Goal: Find specific fact: Find specific fact

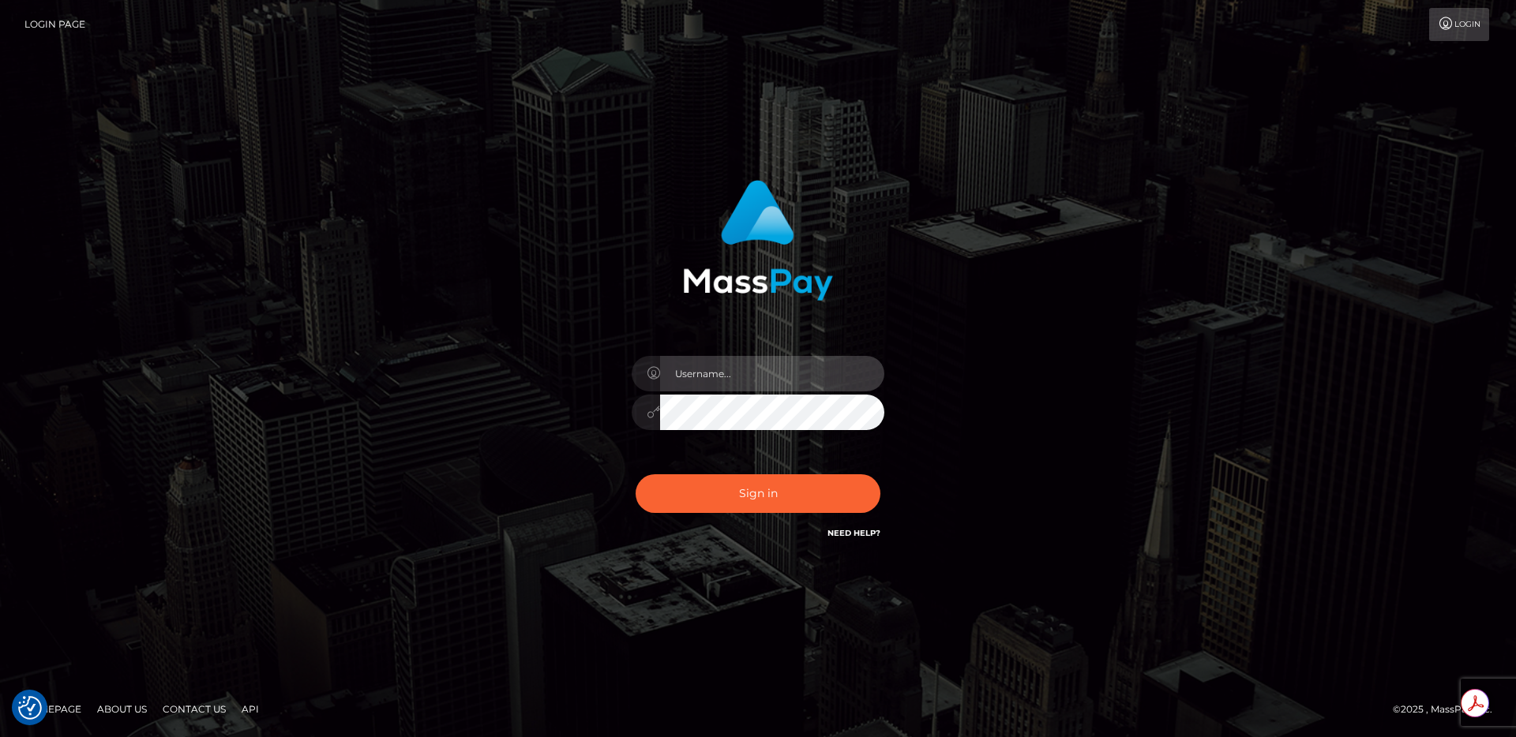
type input "egblue"
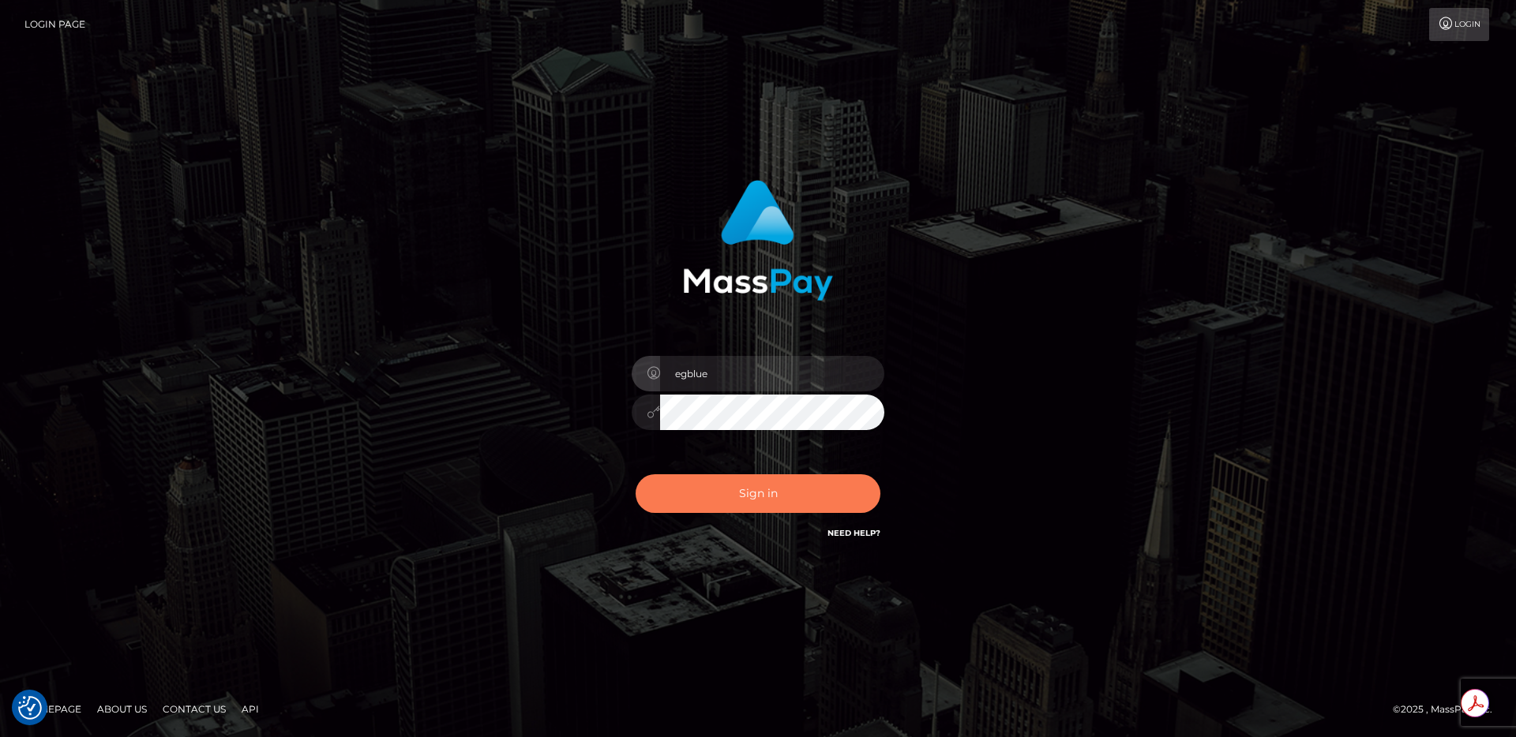
click at [744, 485] on button "Sign in" at bounding box center [757, 493] width 245 height 39
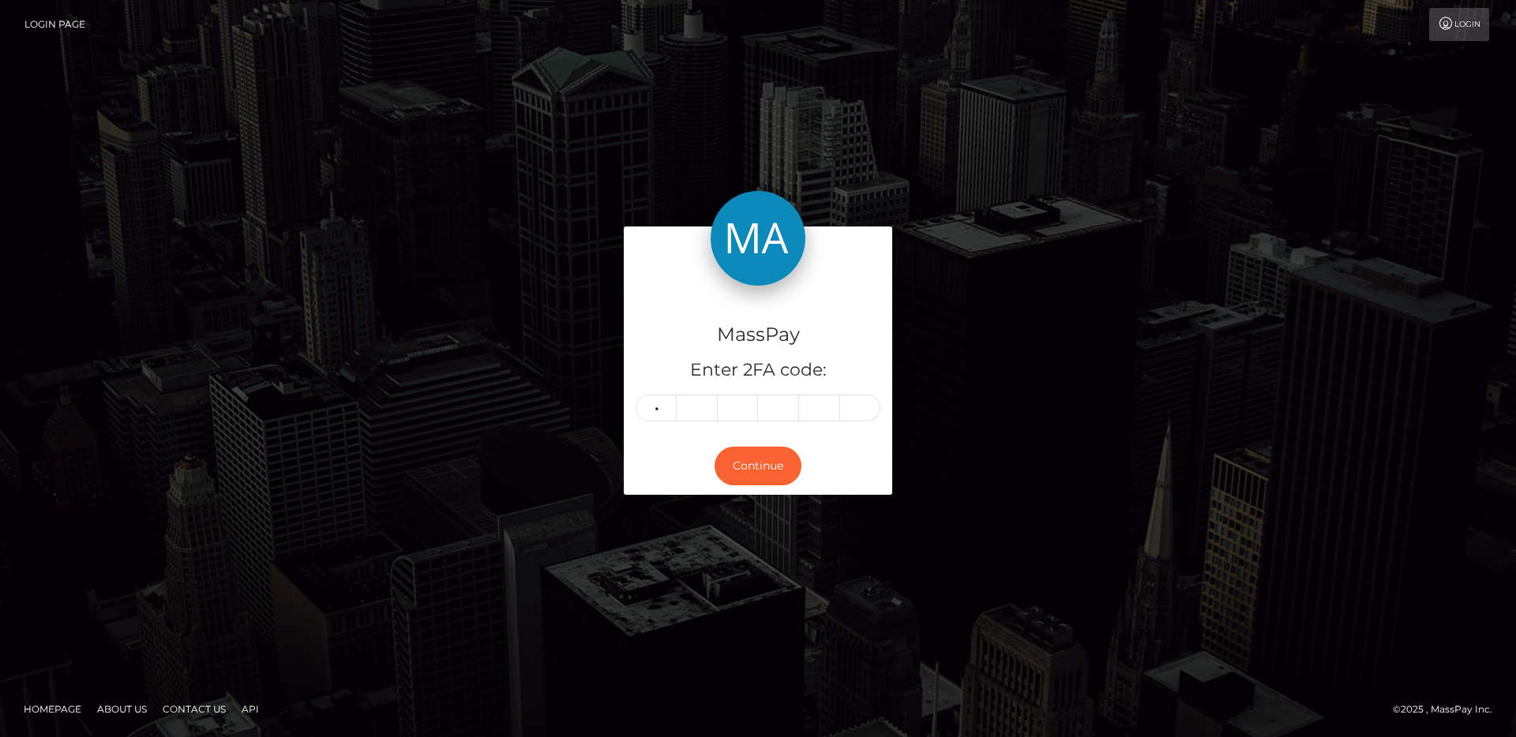
type input "3"
type input "9"
type input "1"
type input "3"
type input "4"
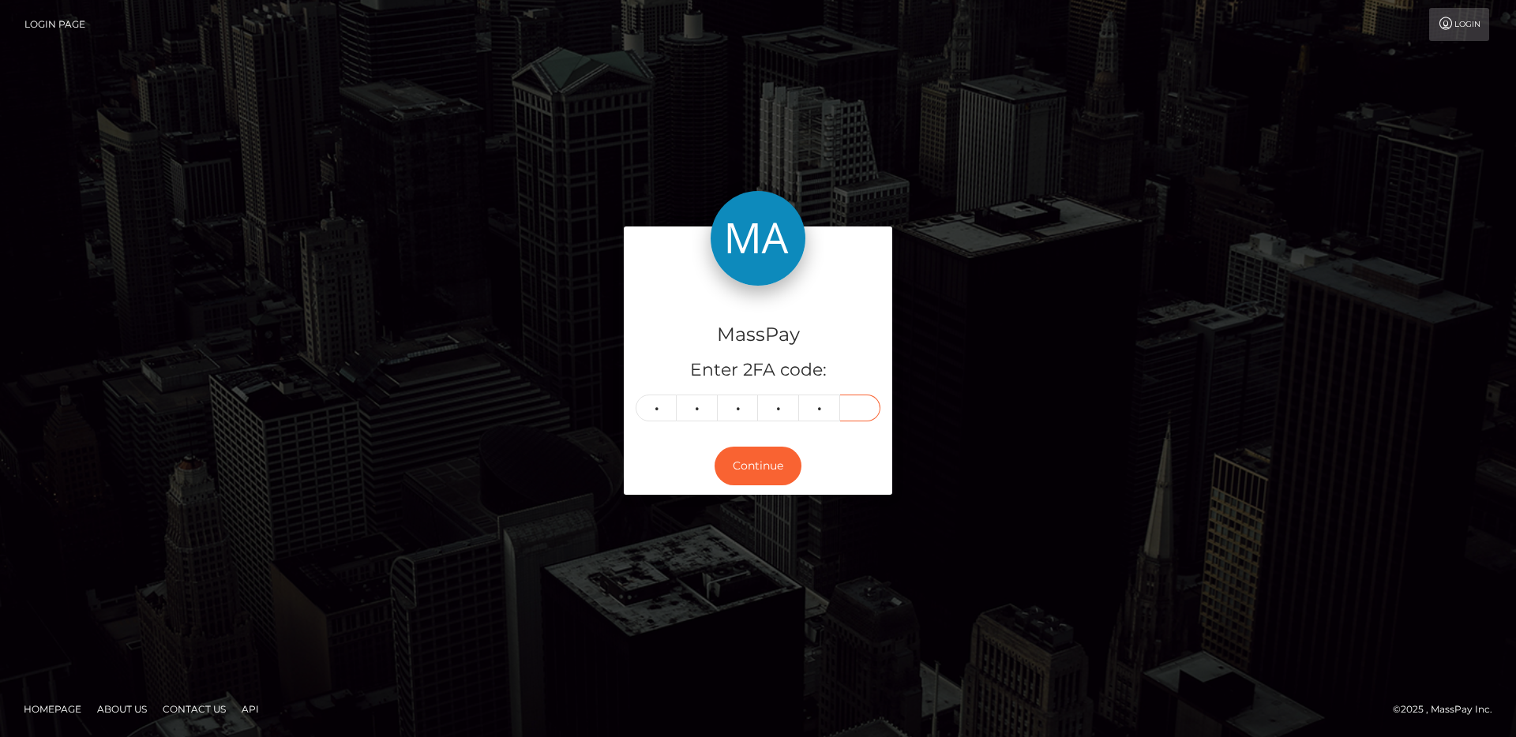
type input "3"
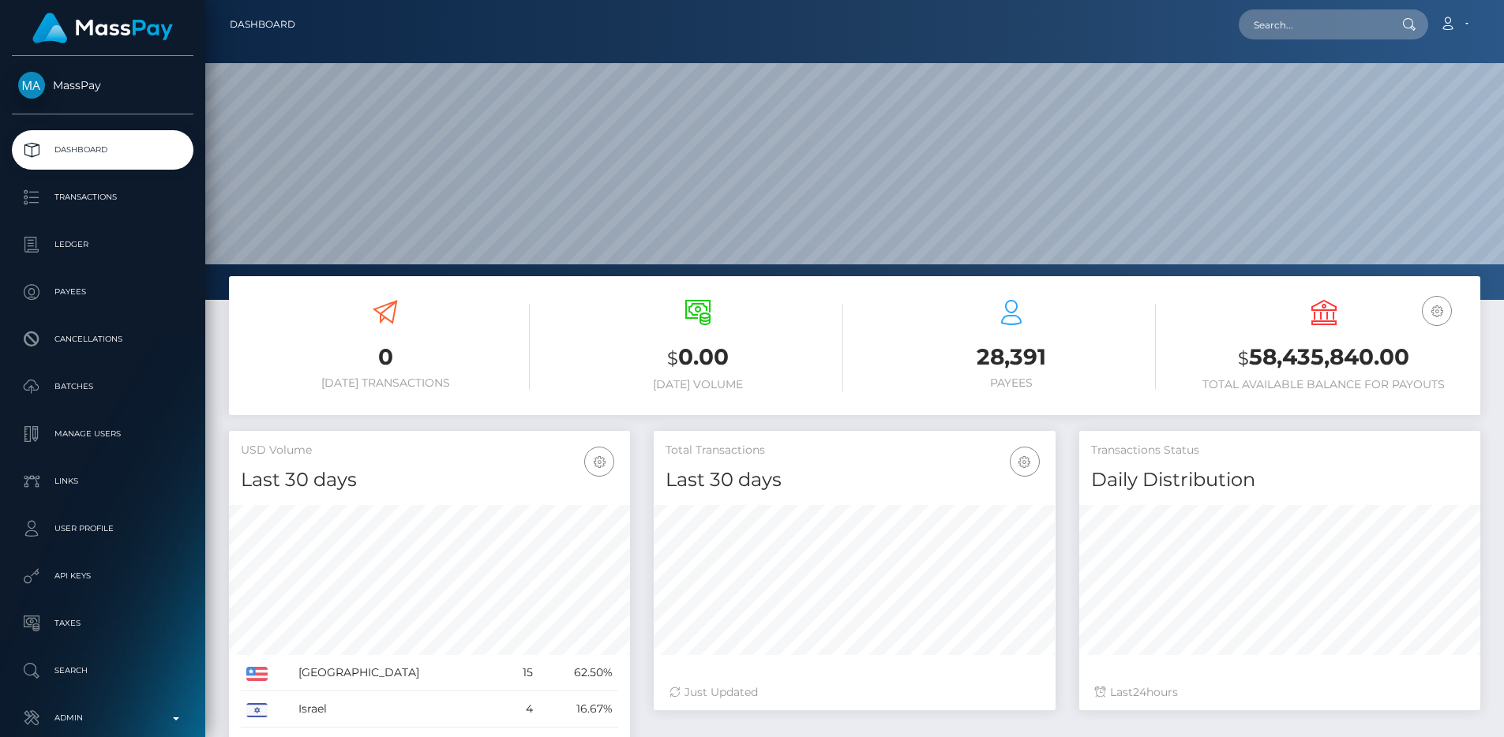
scroll to position [280, 402]
click at [1307, 25] on input "text" at bounding box center [1313, 24] width 148 height 30
paste input "pout_qSyGohghCCdyr"
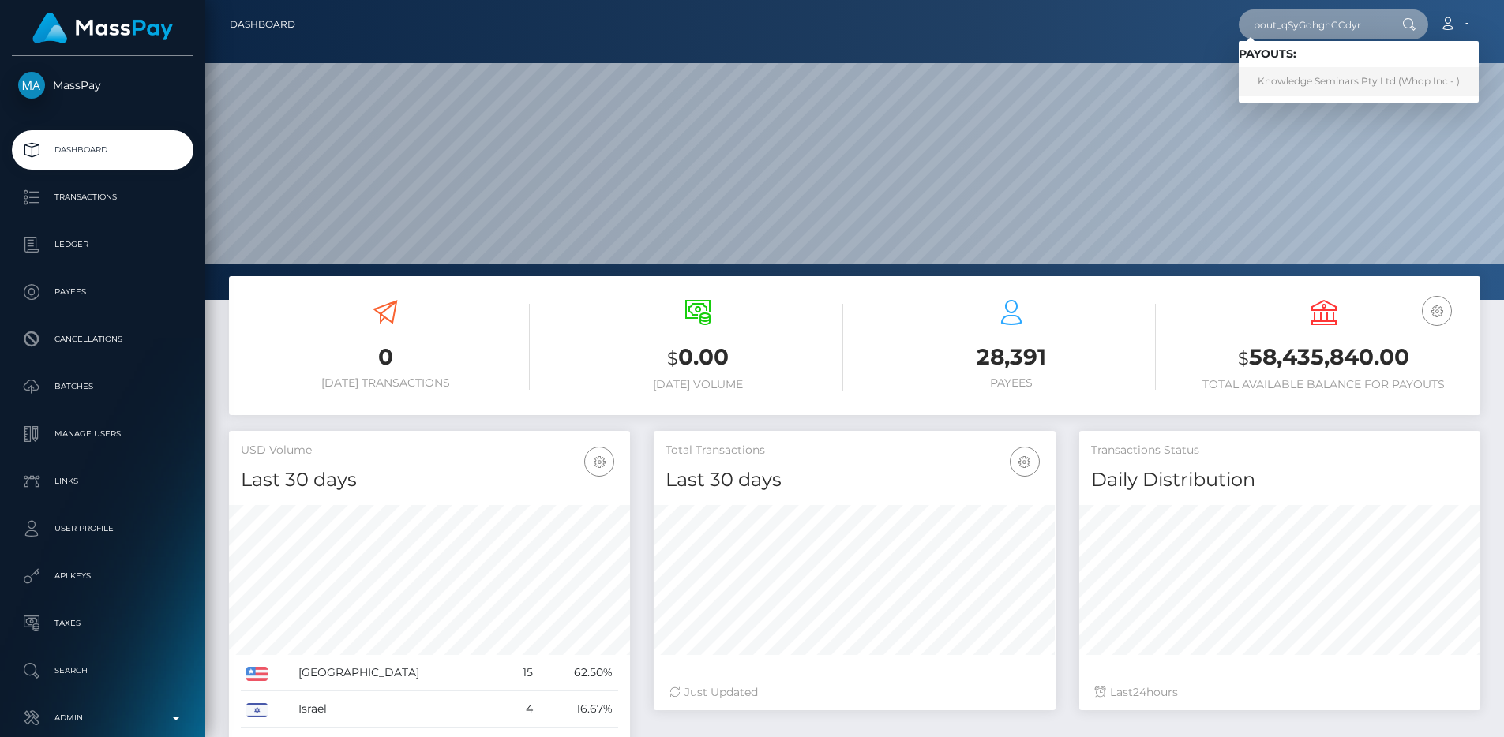
type input "pout_qSyGohghCCdyr"
click at [1324, 72] on link "Knowledge Seminars Pty Ltd (Whop Inc - )" at bounding box center [1359, 81] width 240 height 29
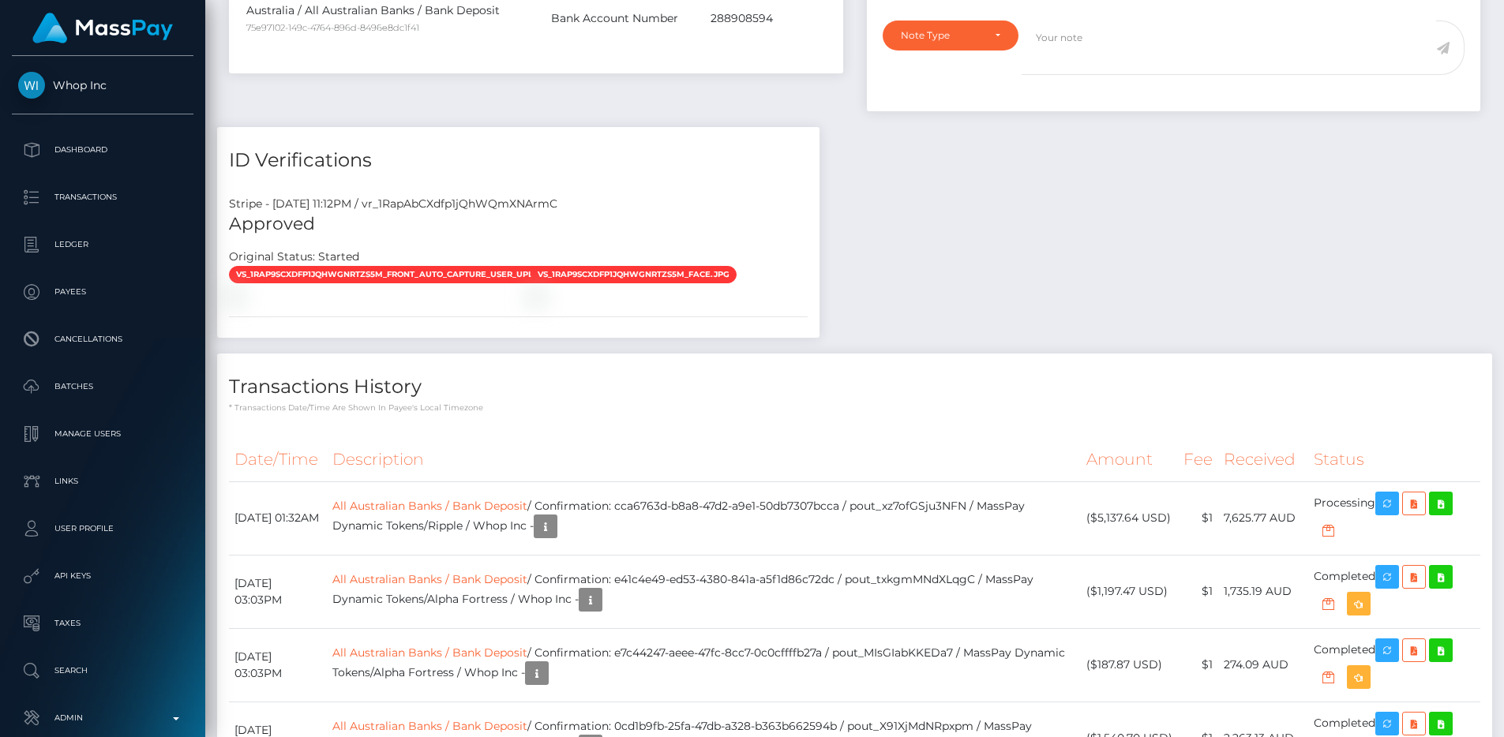
scroll to position [189, 402]
click at [530, 196] on div "Stripe - [DATE] 11:12PM / vr_1RapAbCXdfp1jQhWQmXNArmC" at bounding box center [518, 204] width 602 height 17
click at [530, 196] on div "Stripe - July 23, 2025 11:12PM / vr_1RapAbCXdfp1jQhWQmXNArmC" at bounding box center [518, 204] width 602 height 17
copy div "vr_1RapAbCXdfp1jQhWQmXNArmC"
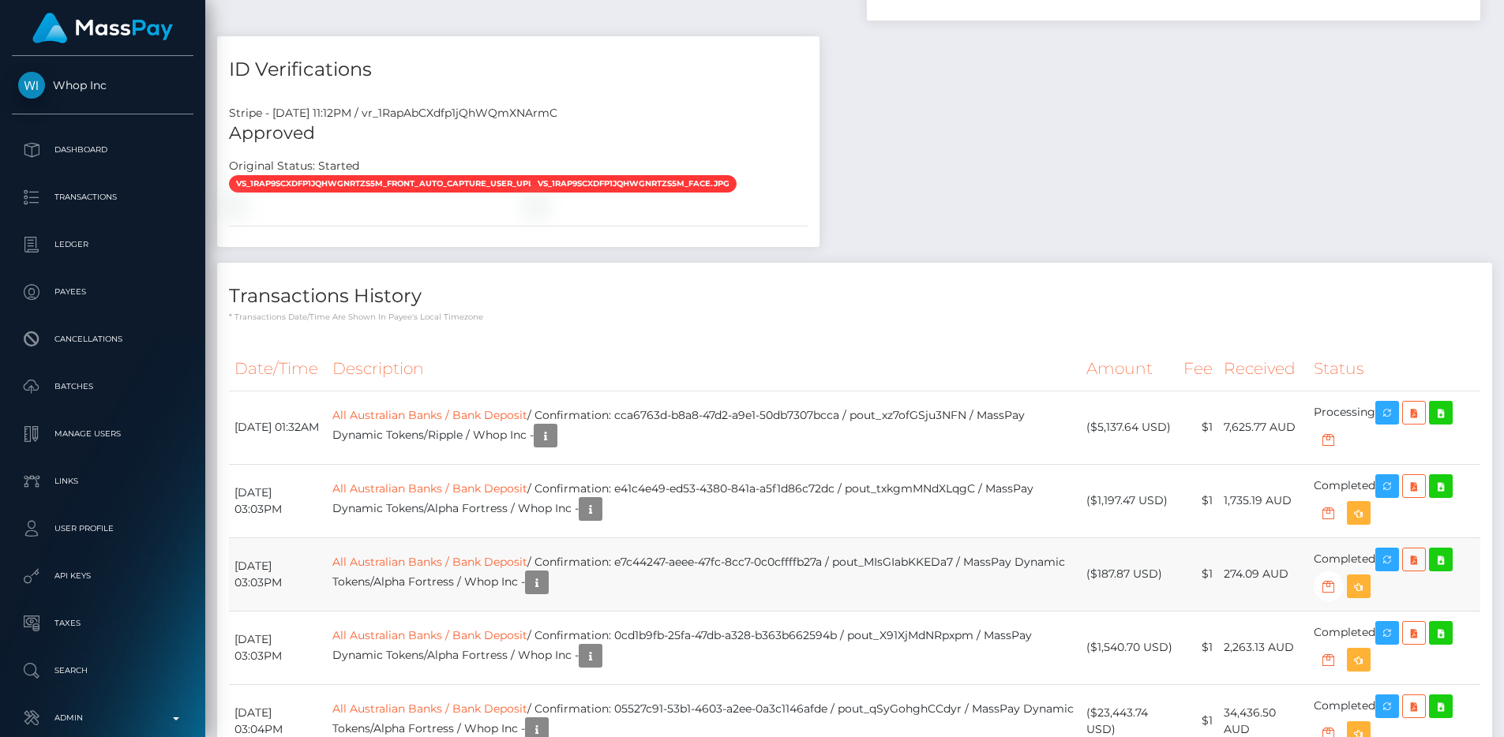
scroll to position [1021, 0]
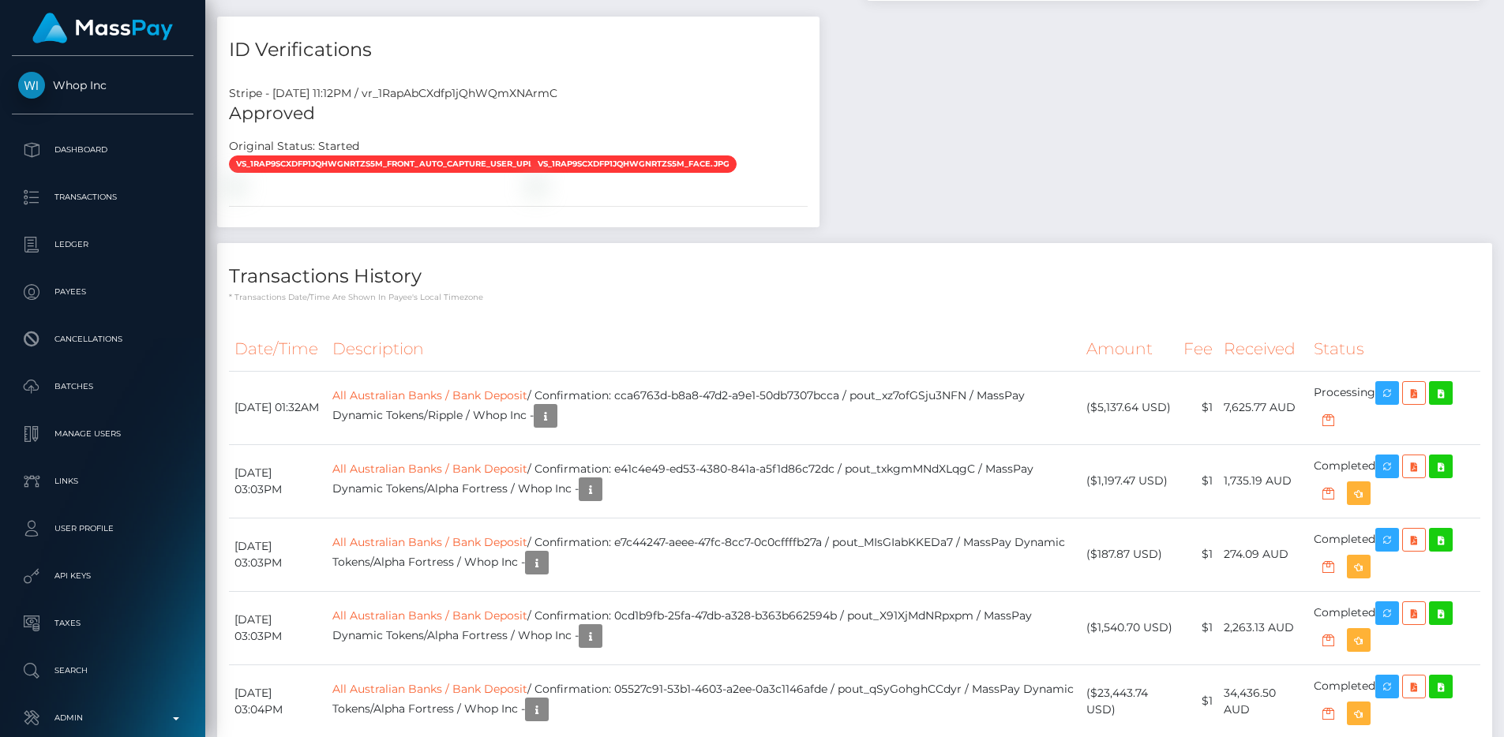
copy div "vr_1RapAbCXdfp1jQhWQmXNArmC"
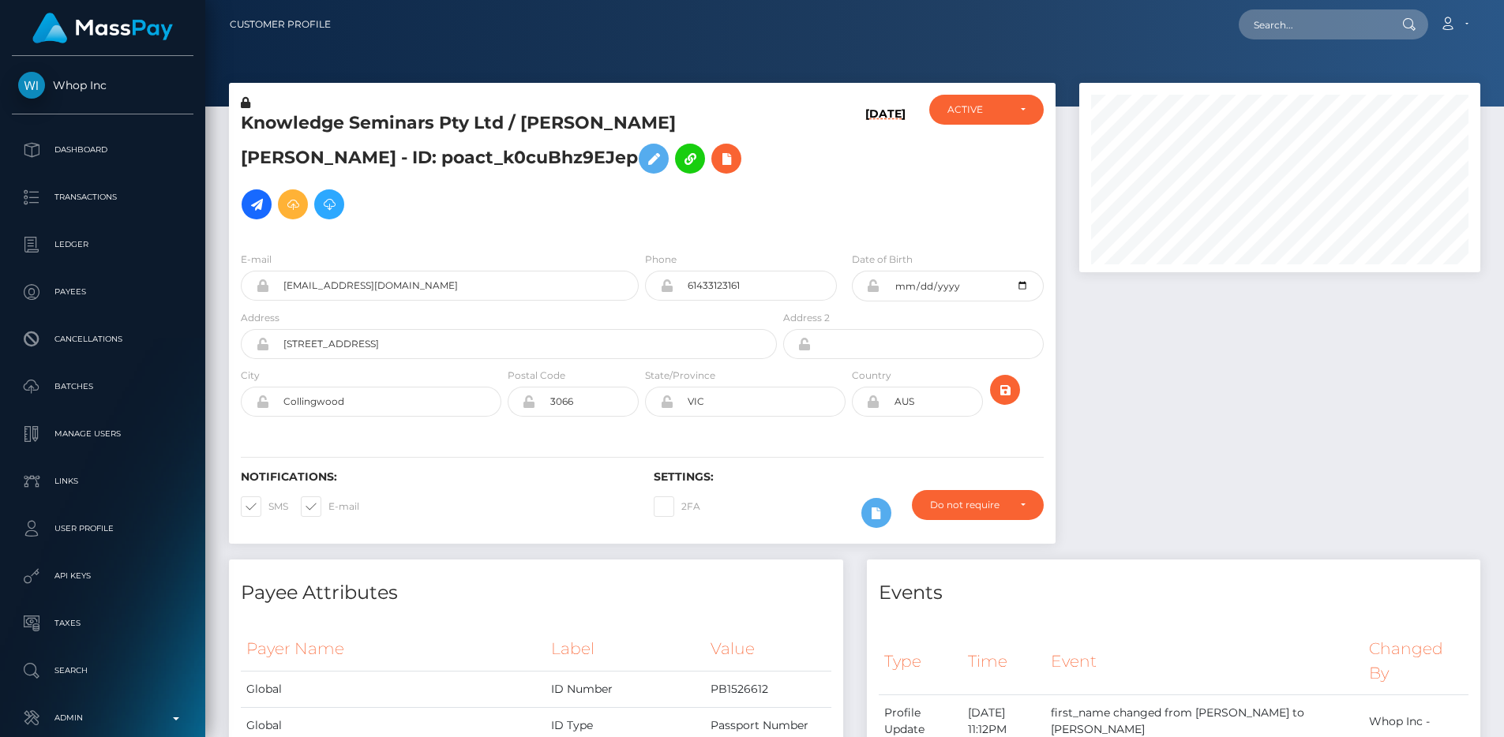
click at [355, 130] on h5 "Knowledge Seminars Pty Ltd / [PERSON_NAME] [PERSON_NAME] - ID: poact_k0cuBhz9EJ…" at bounding box center [504, 169] width 527 height 116
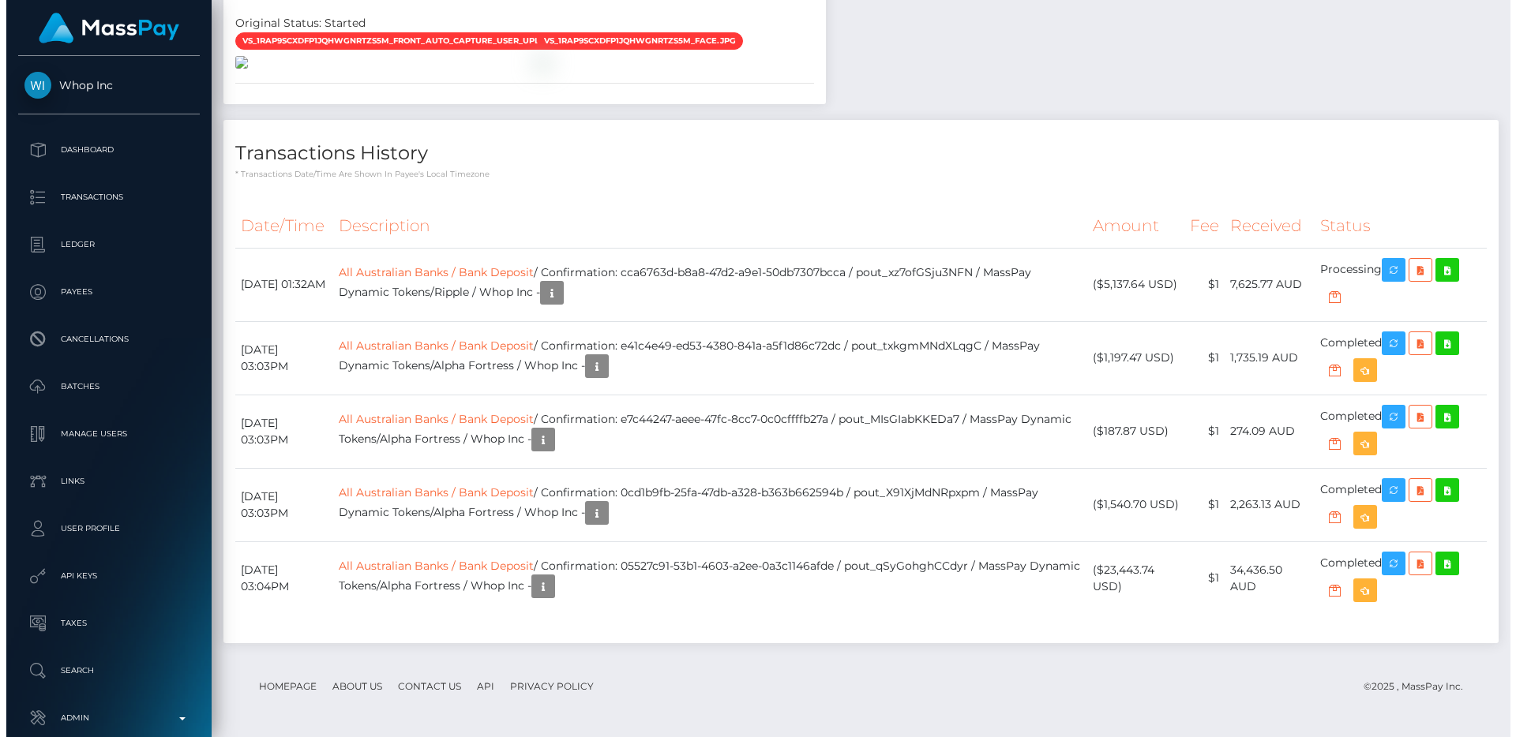
scroll to position [1424, 0]
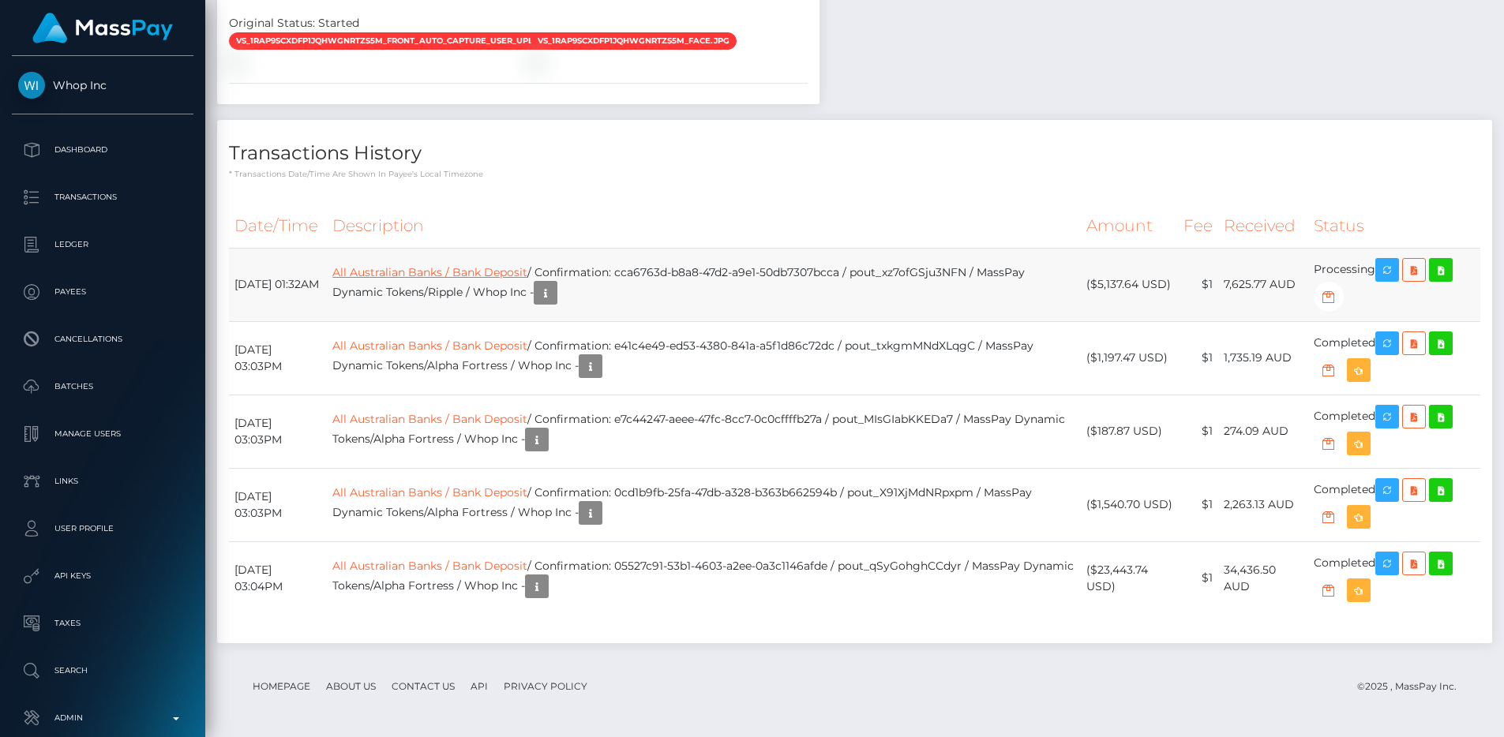
click at [527, 277] on link "All Australian Banks / Bank Deposit" at bounding box center [429, 272] width 195 height 14
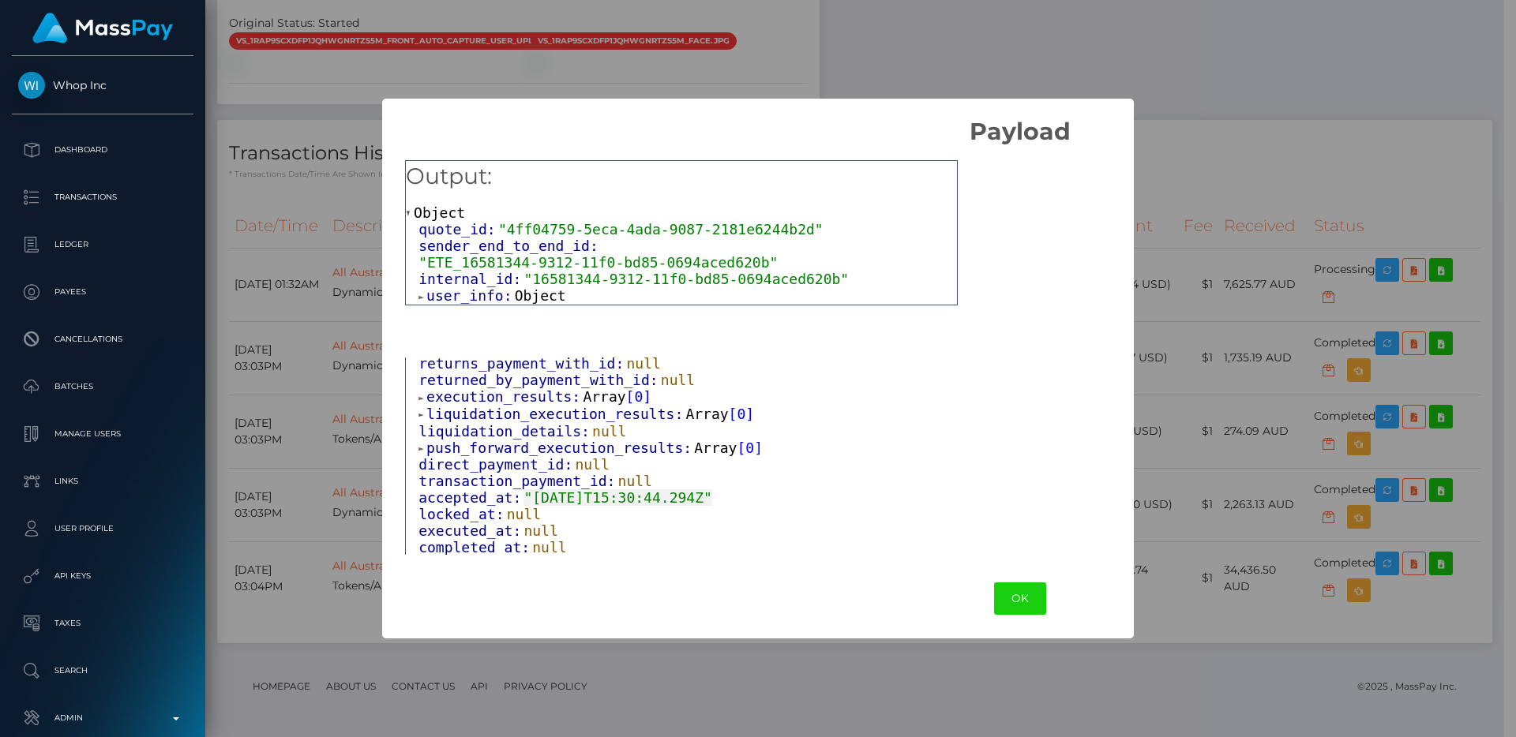
scroll to position [243, 0]
click at [474, 398] on span "execution_results:" at bounding box center [504, 400] width 156 height 17
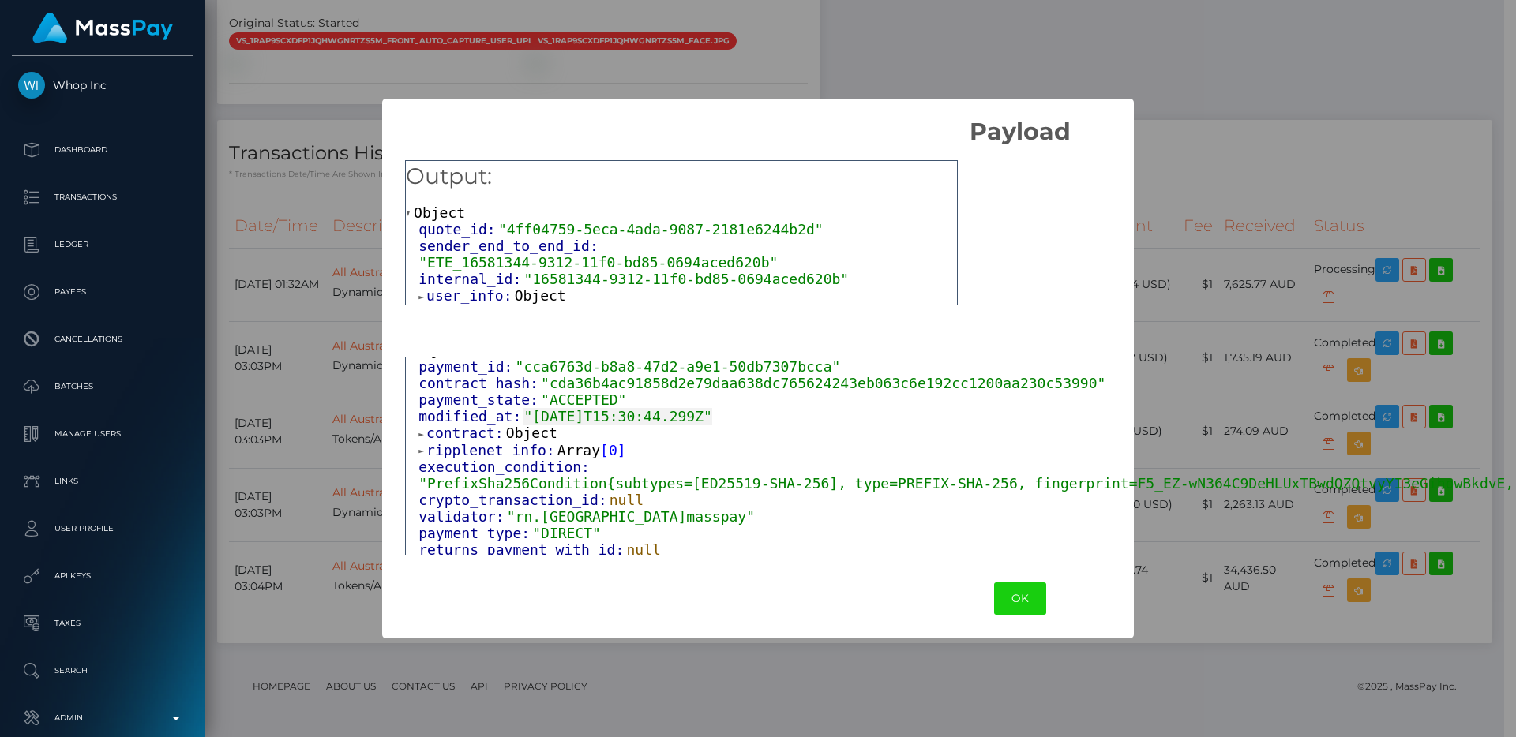
scroll to position [58, 0]
click at [473, 432] on span "contract:" at bounding box center [466, 434] width 80 height 17
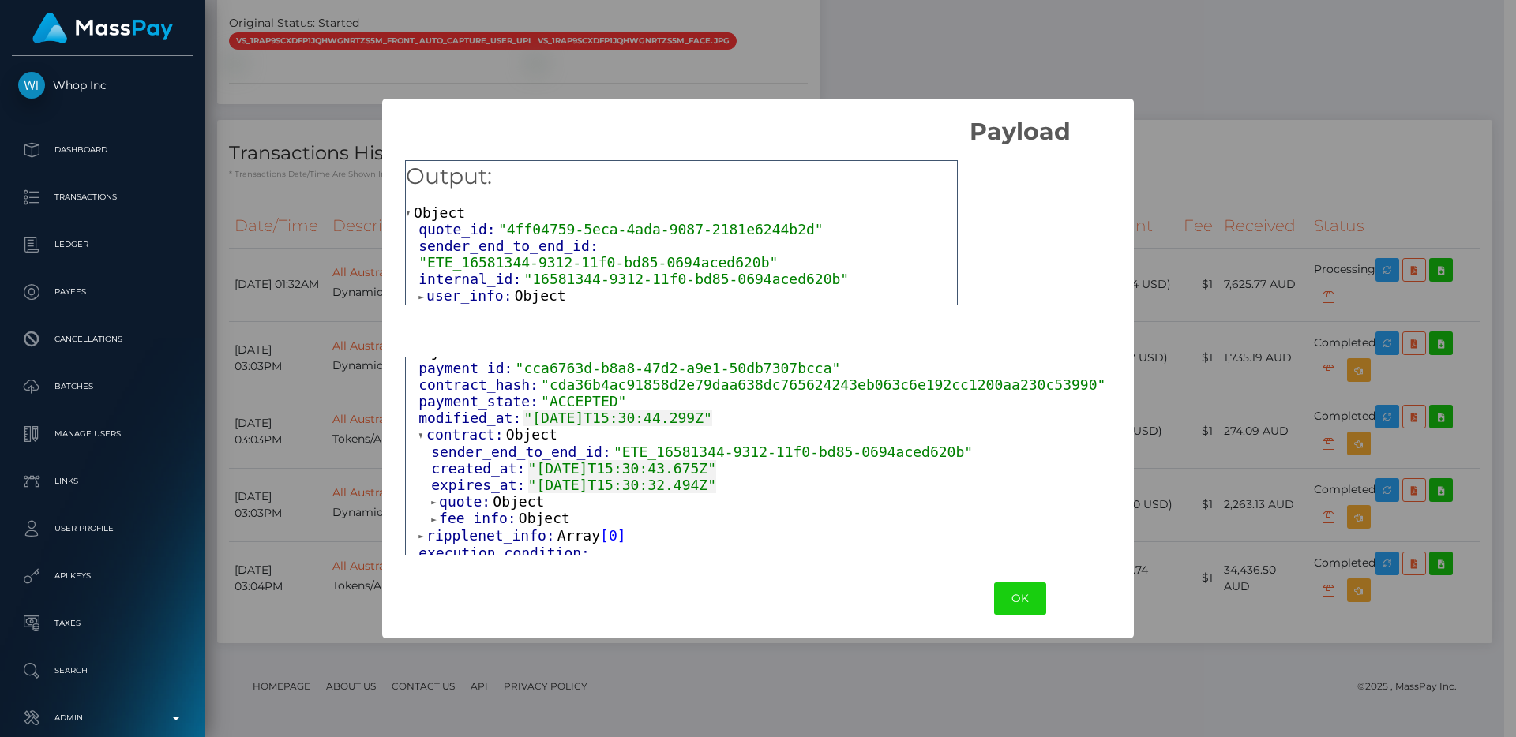
click at [478, 497] on span "quote:" at bounding box center [466, 501] width 54 height 17
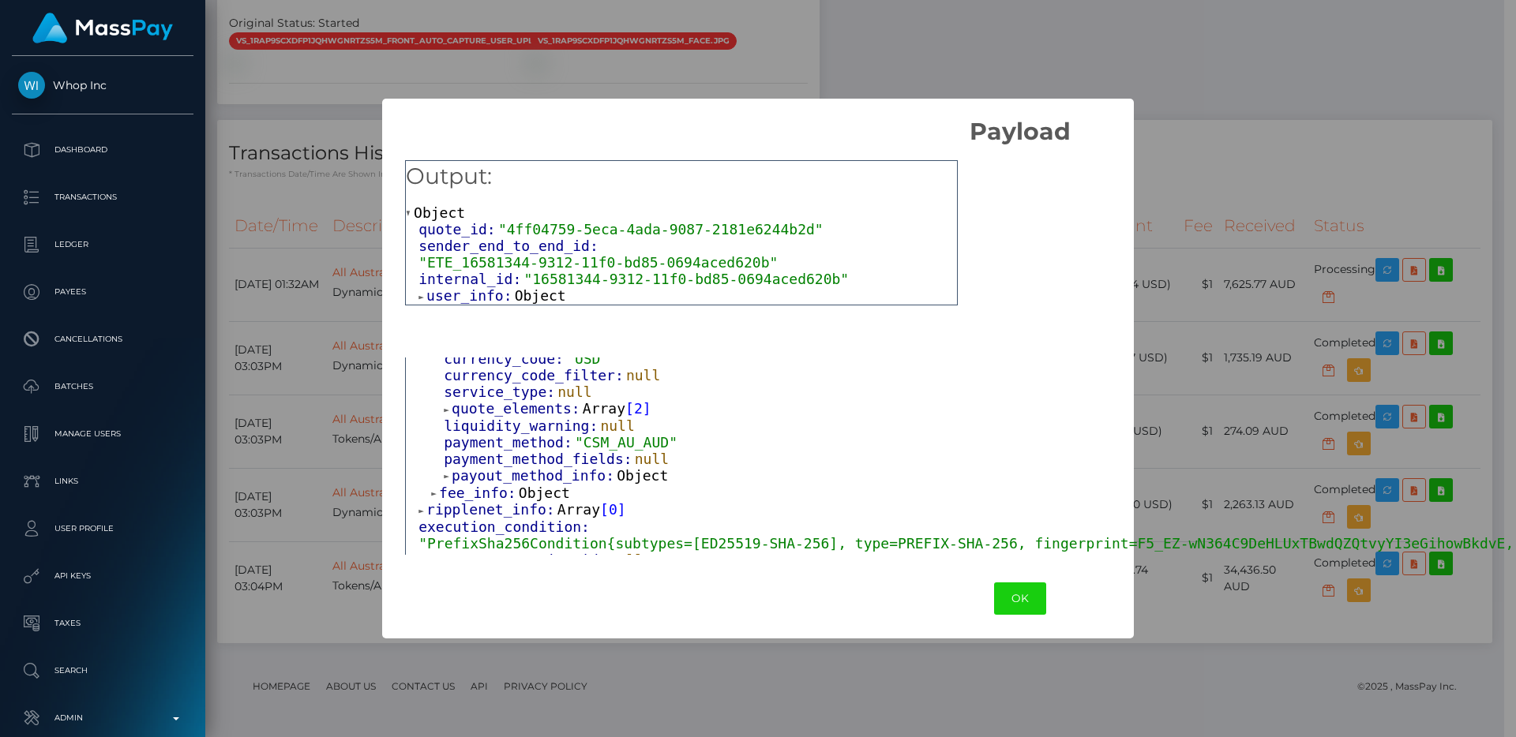
scroll to position [354, 0]
click at [498, 467] on span "payout_method_info:" at bounding box center [534, 471] width 165 height 17
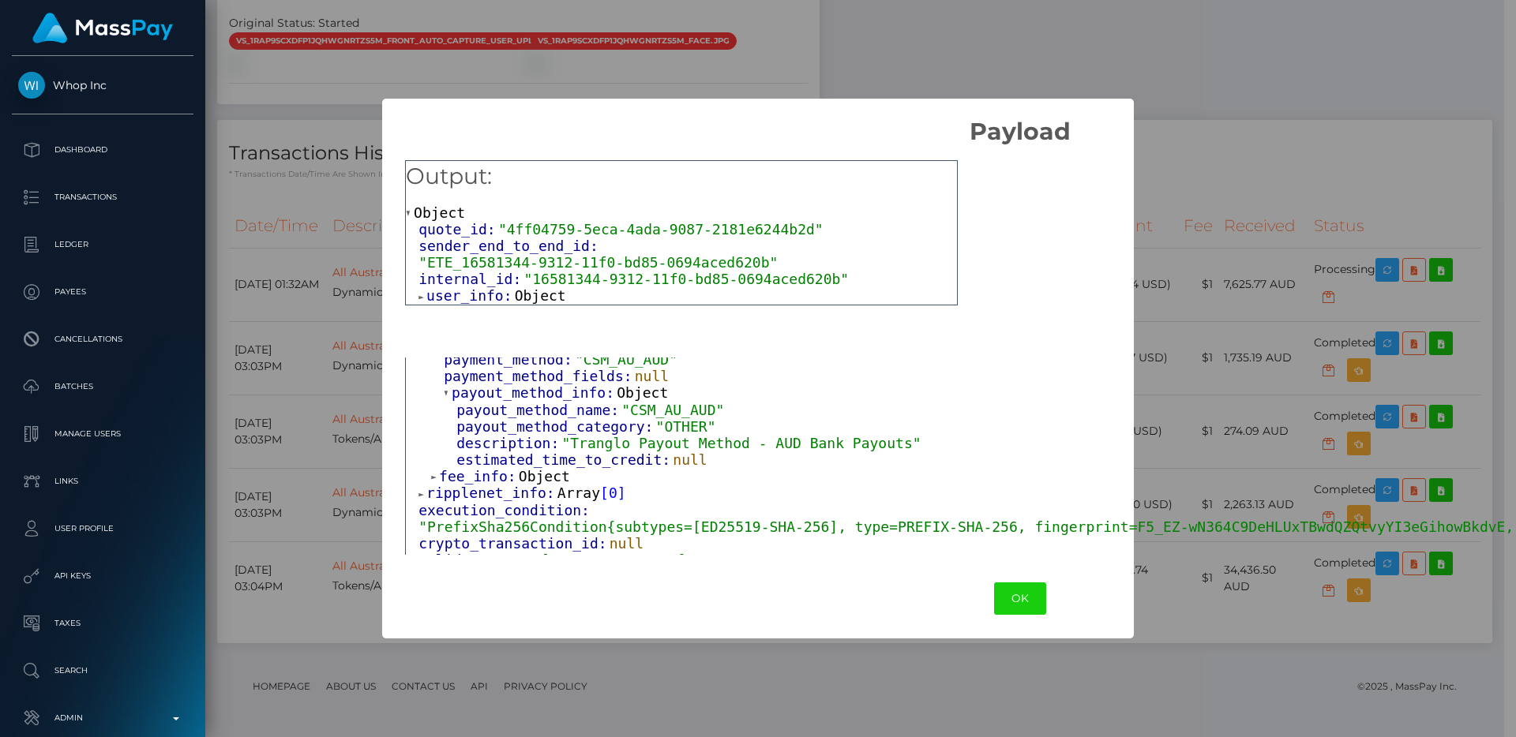
scroll to position [444, 0]
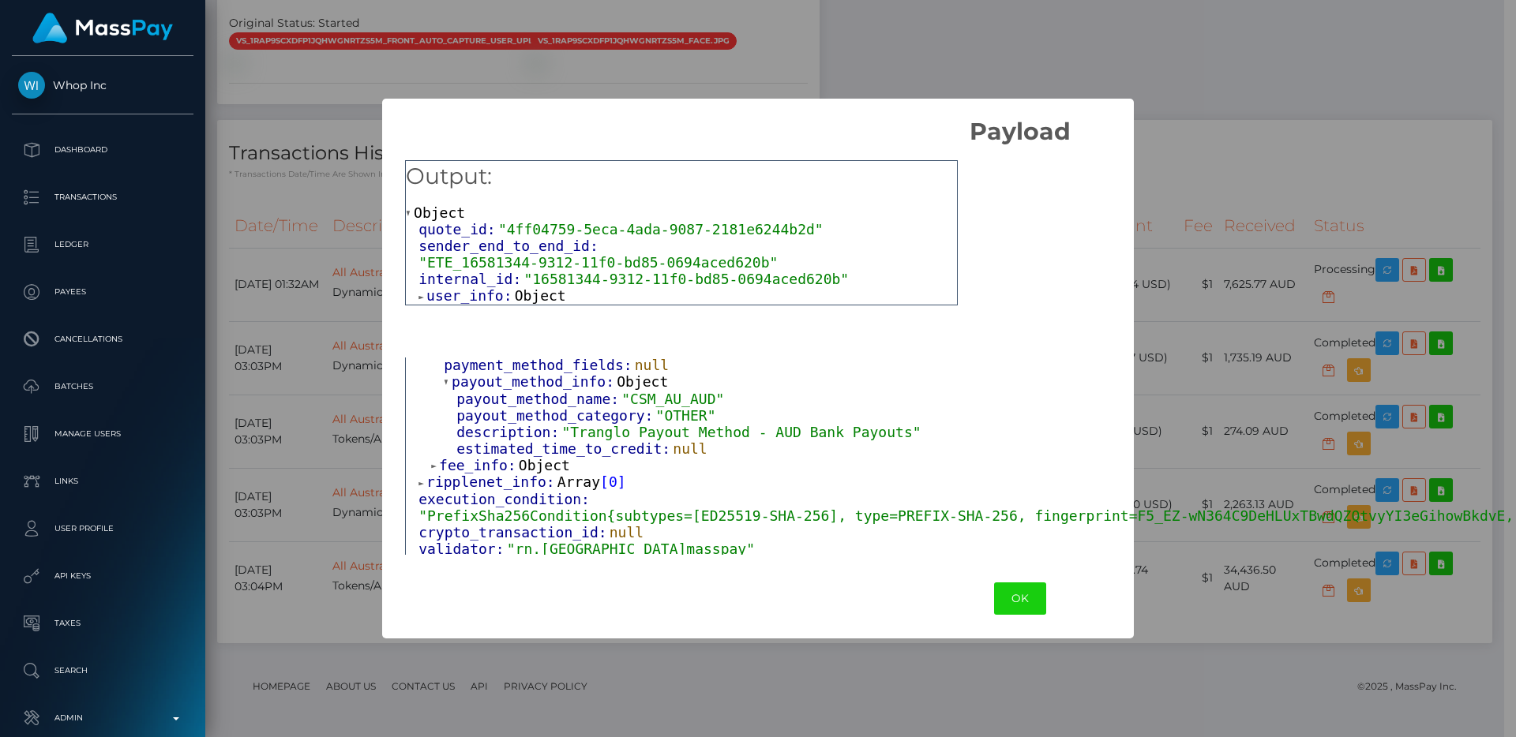
click at [497, 467] on span "fee_info:" at bounding box center [479, 465] width 80 height 17
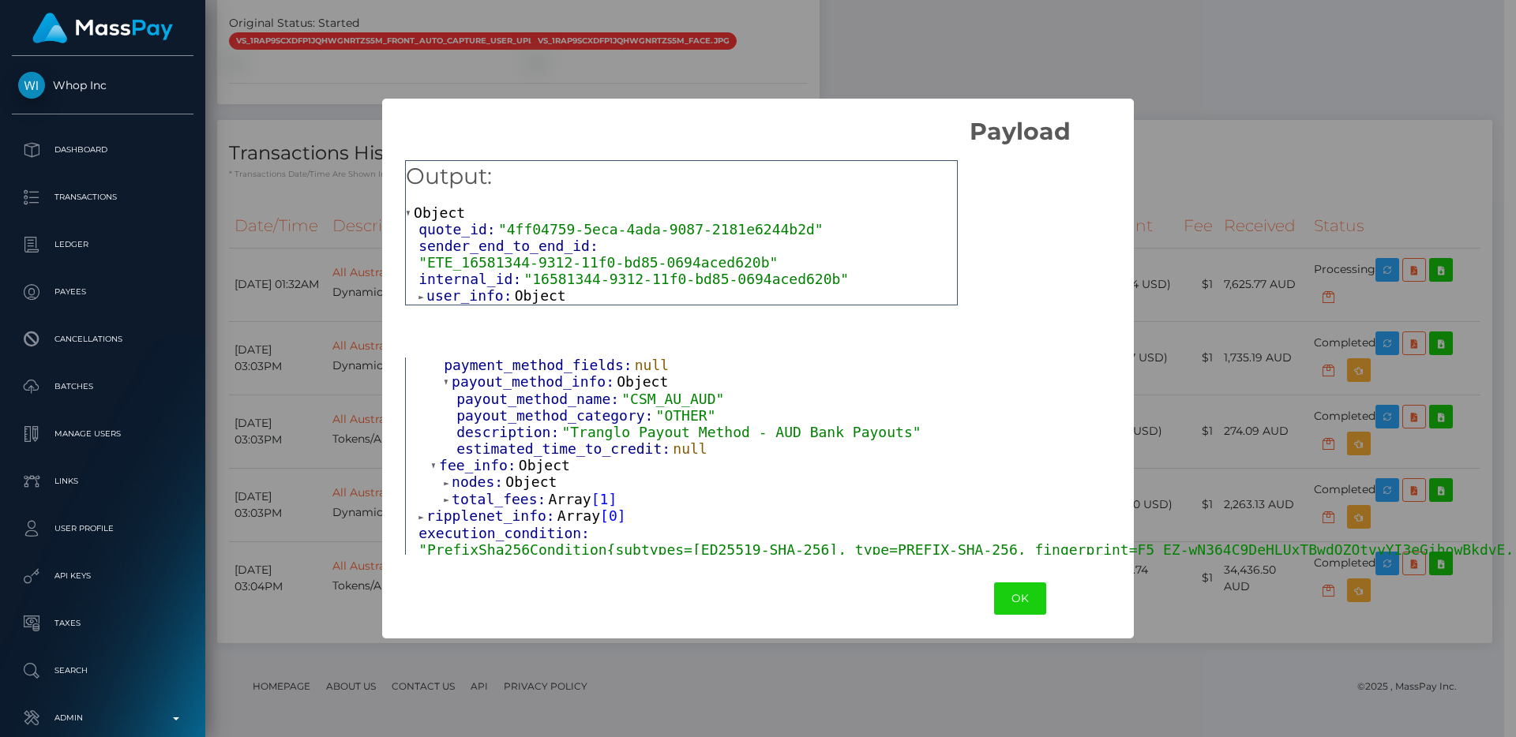
click at [492, 482] on span "nodes:" at bounding box center [479, 482] width 54 height 17
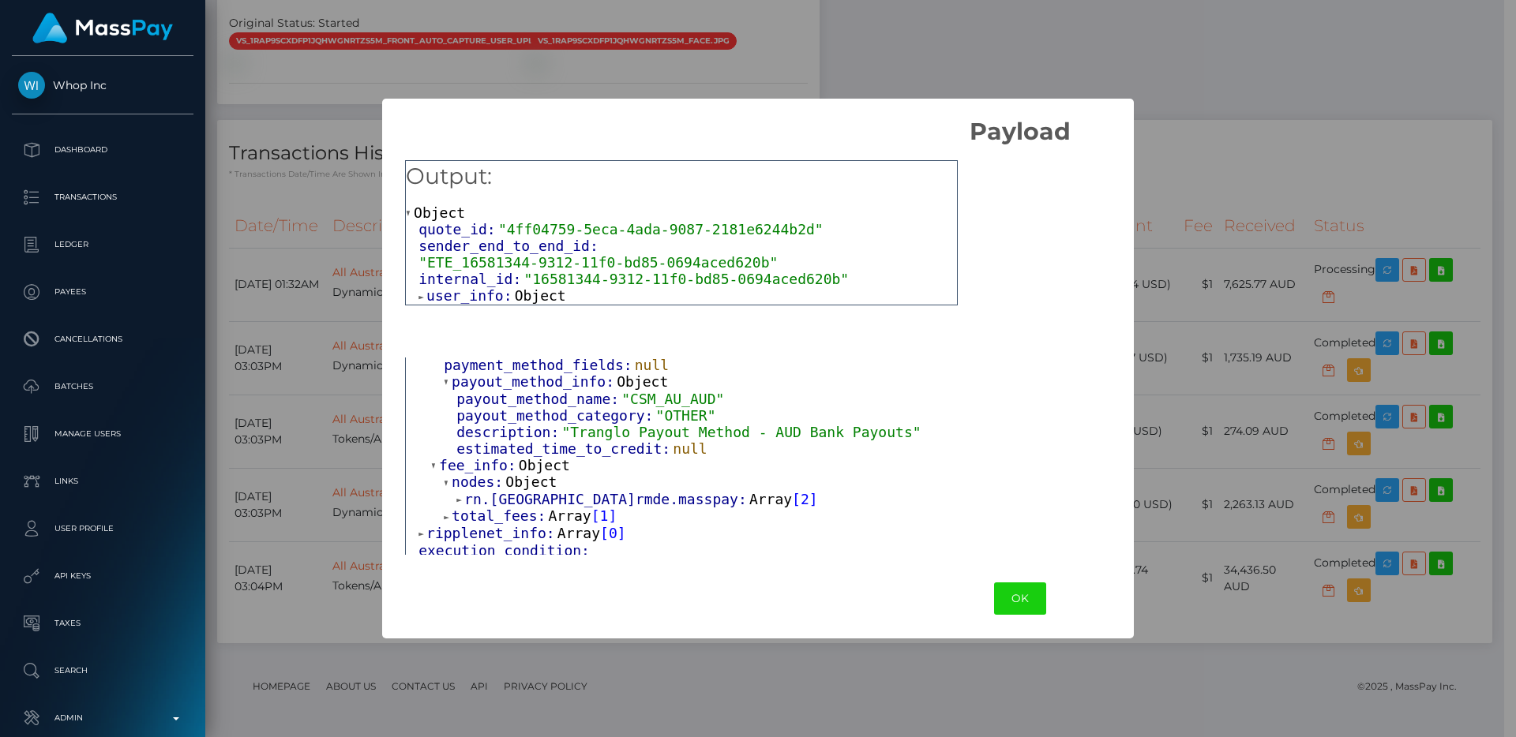
click at [504, 495] on span "rn.[GEOGRAPHIC_DATA]rmde.masspay:" at bounding box center [606, 499] width 285 height 17
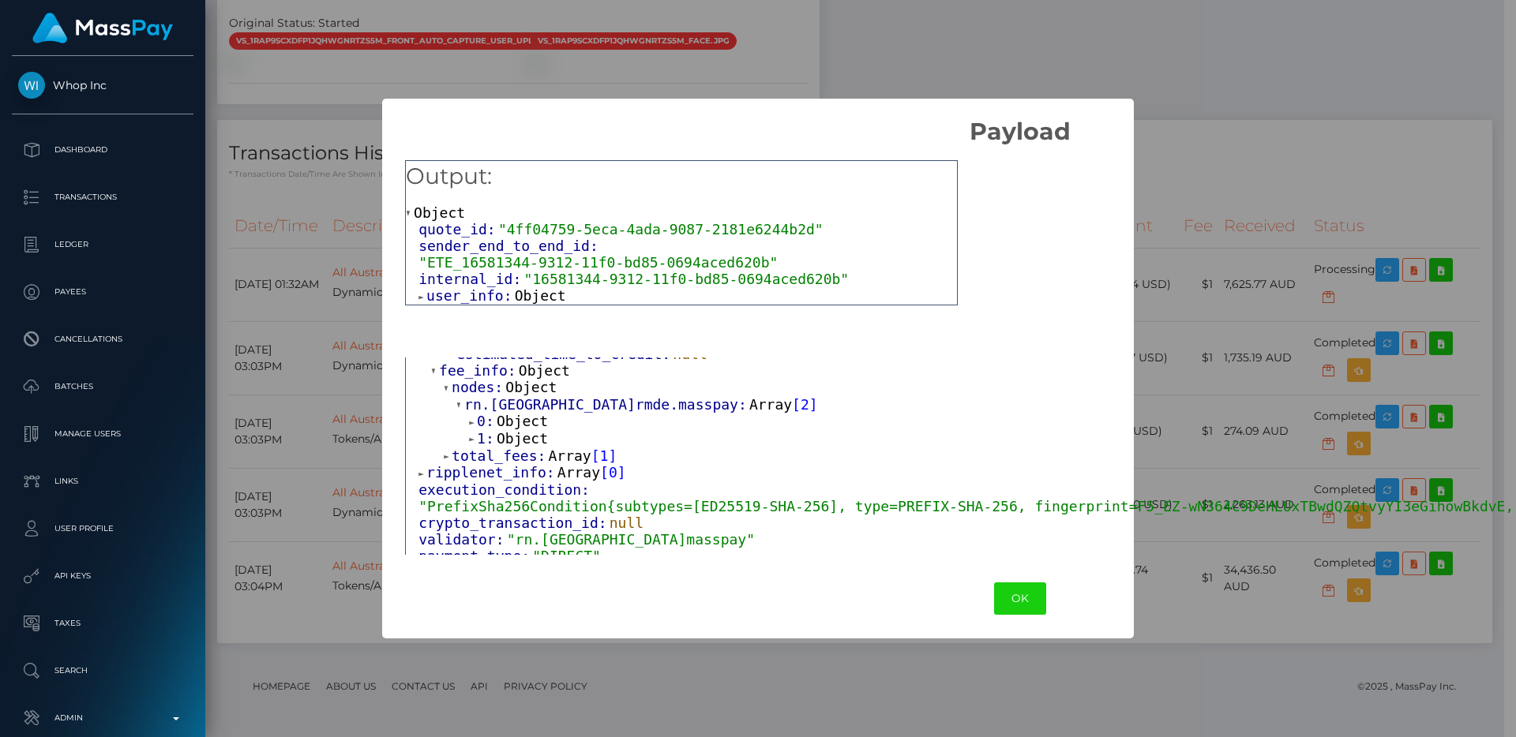
scroll to position [546, 0]
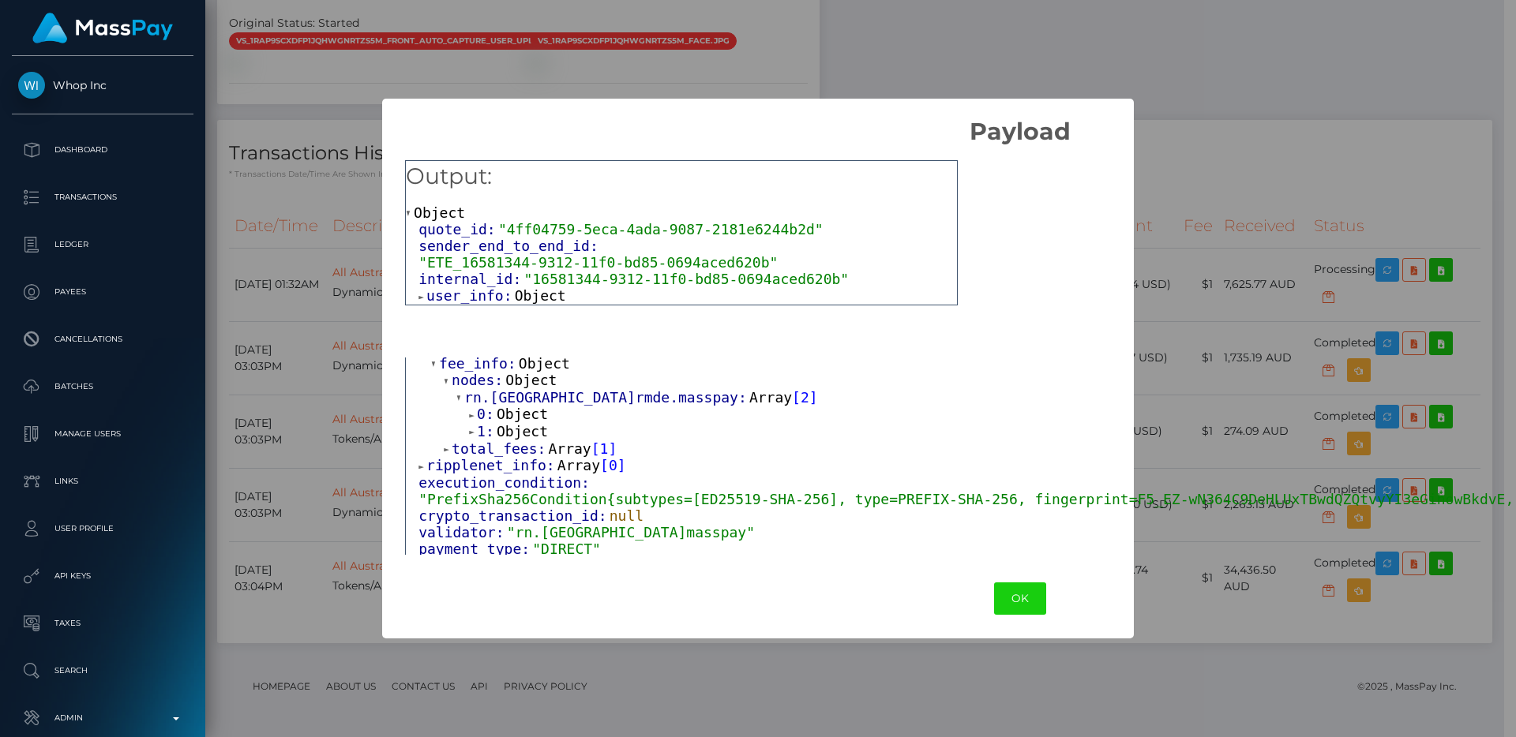
click at [510, 433] on span "Object" at bounding box center [522, 431] width 51 height 17
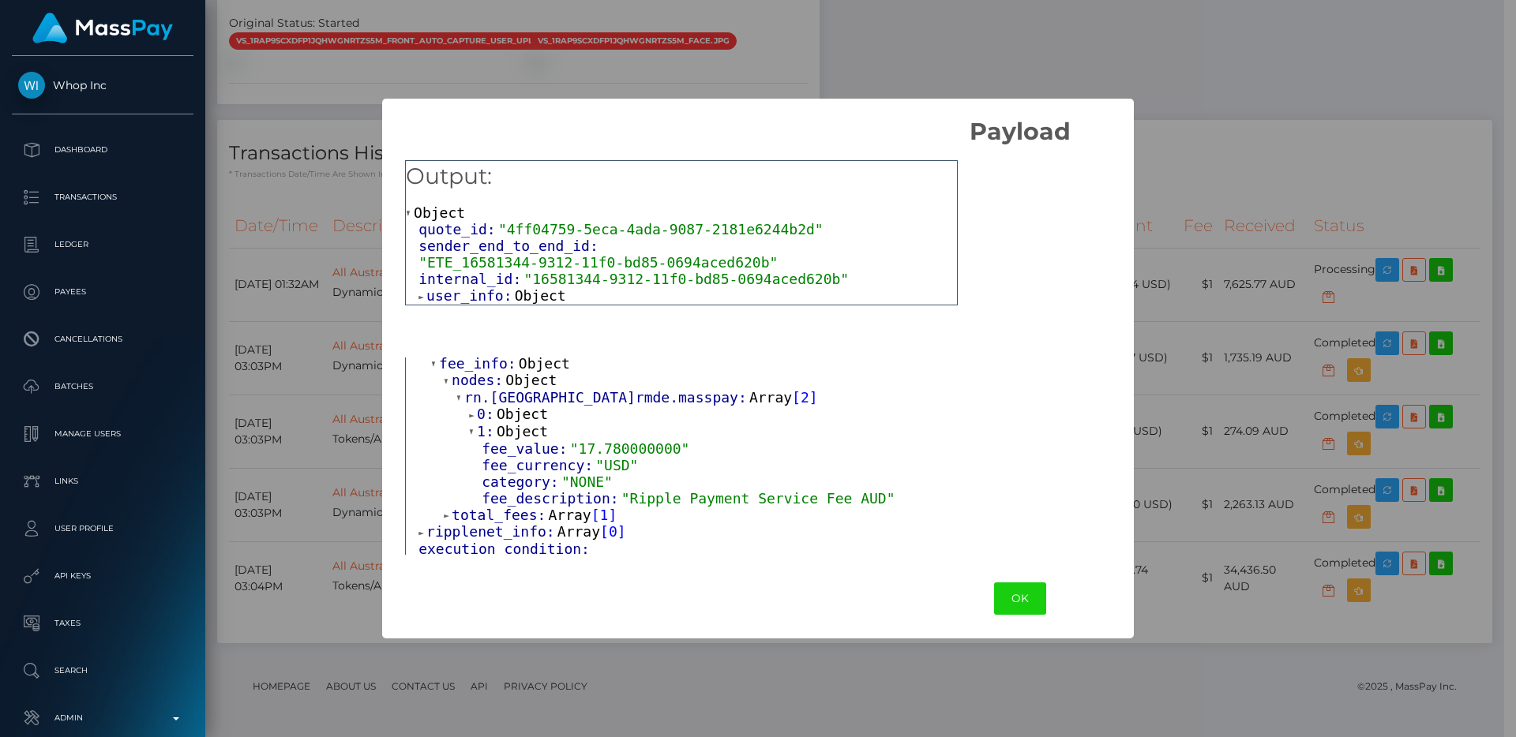
click at [512, 412] on span "Object" at bounding box center [522, 414] width 51 height 17
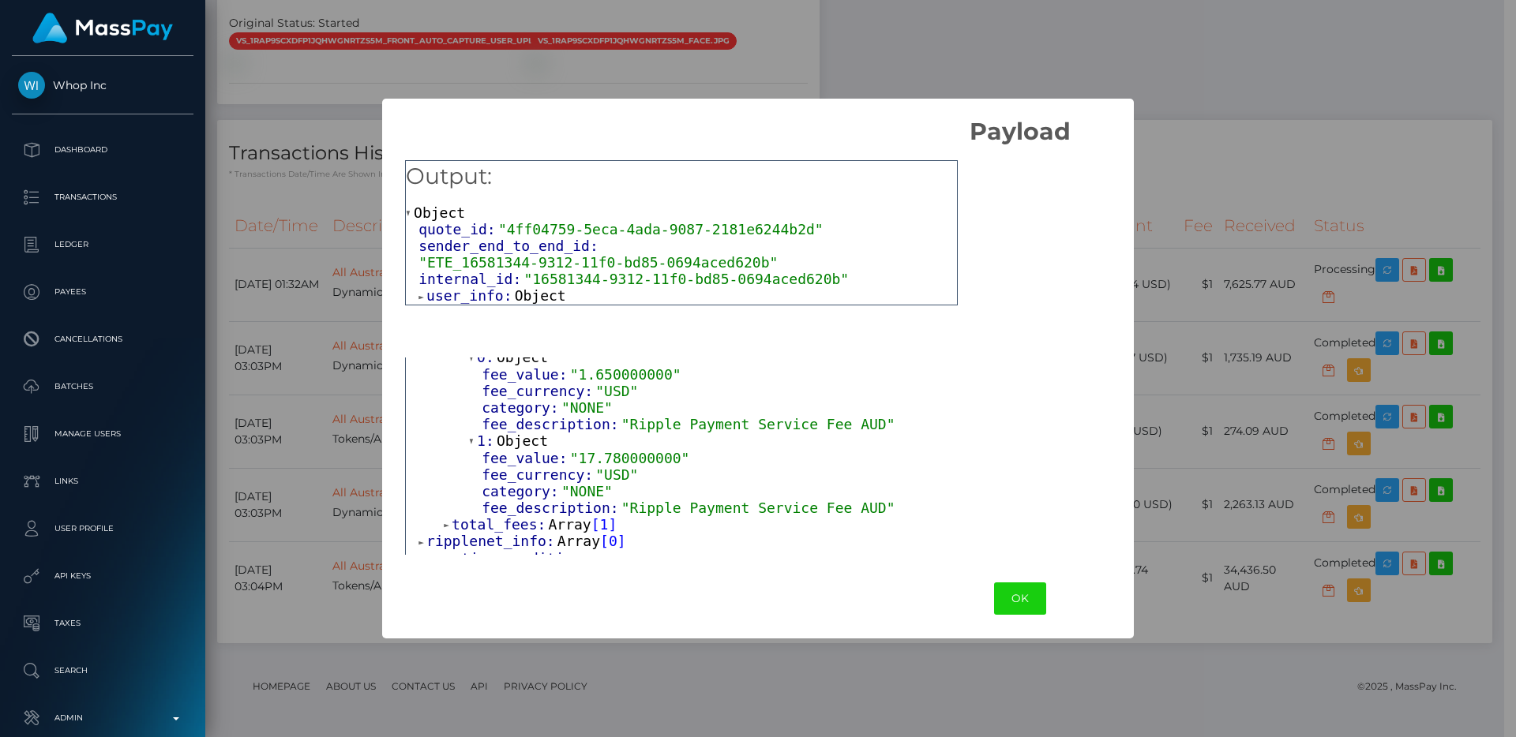
scroll to position [604, 0]
click at [558, 522] on span "Array" at bounding box center [570, 523] width 43 height 17
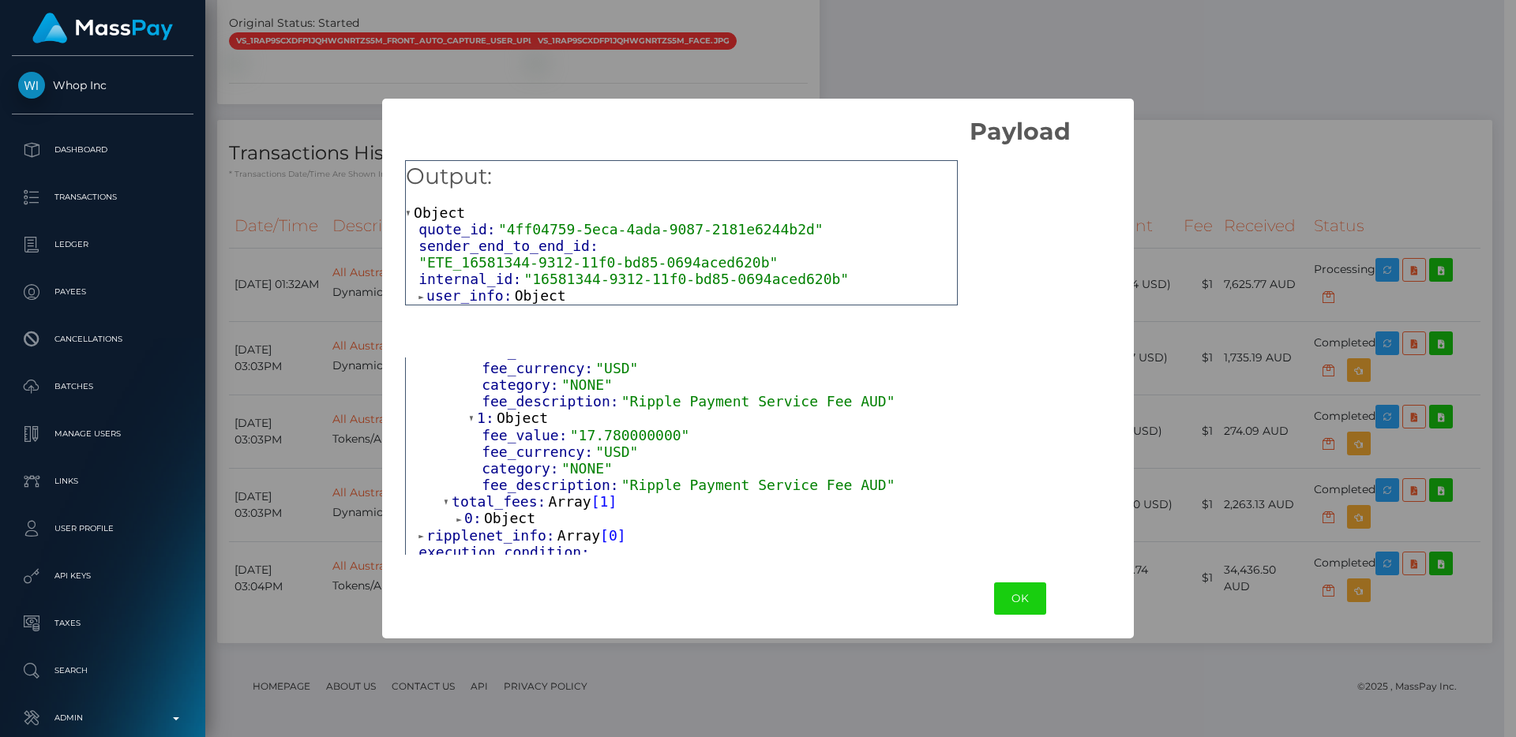
click at [521, 515] on span "Object" at bounding box center [509, 518] width 51 height 17
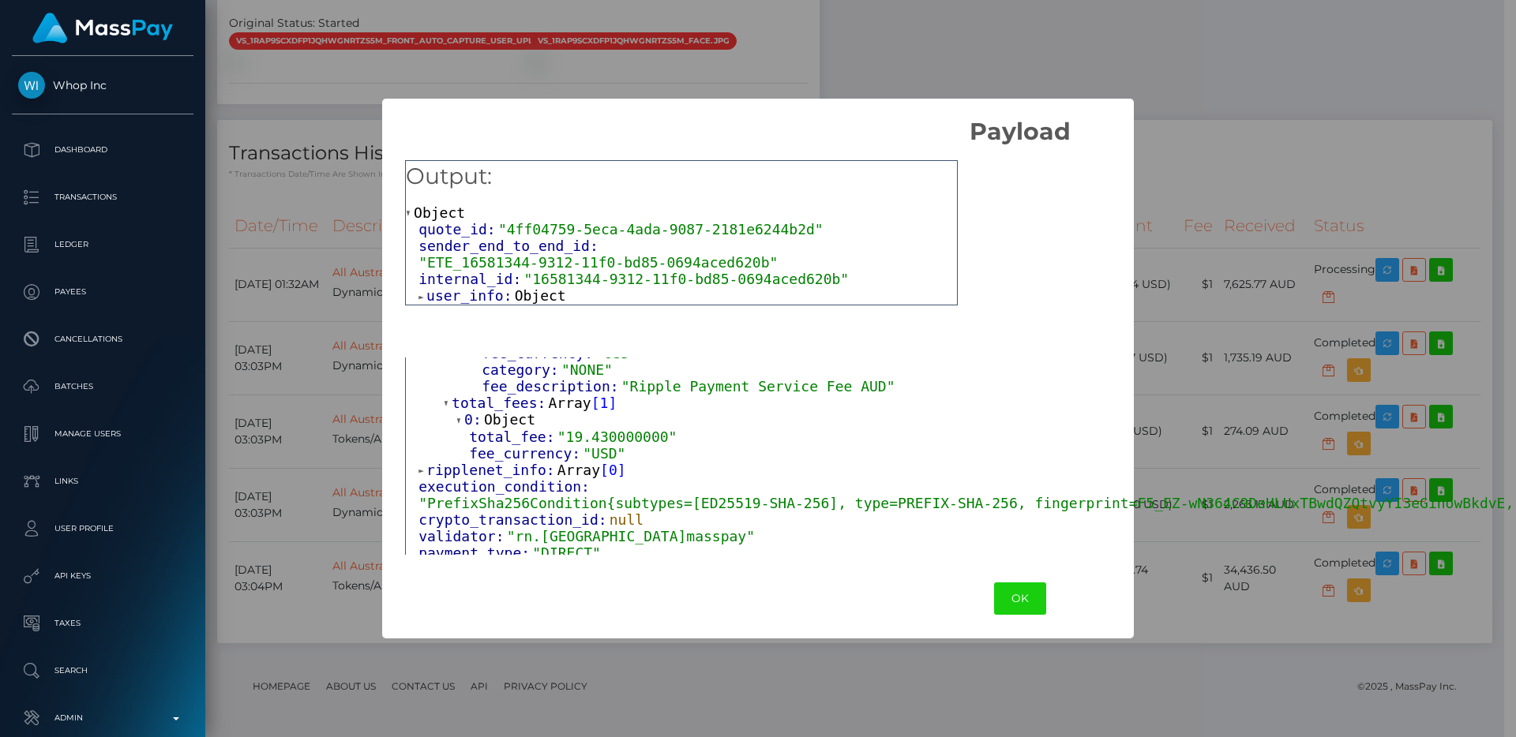
scroll to position [742, 0]
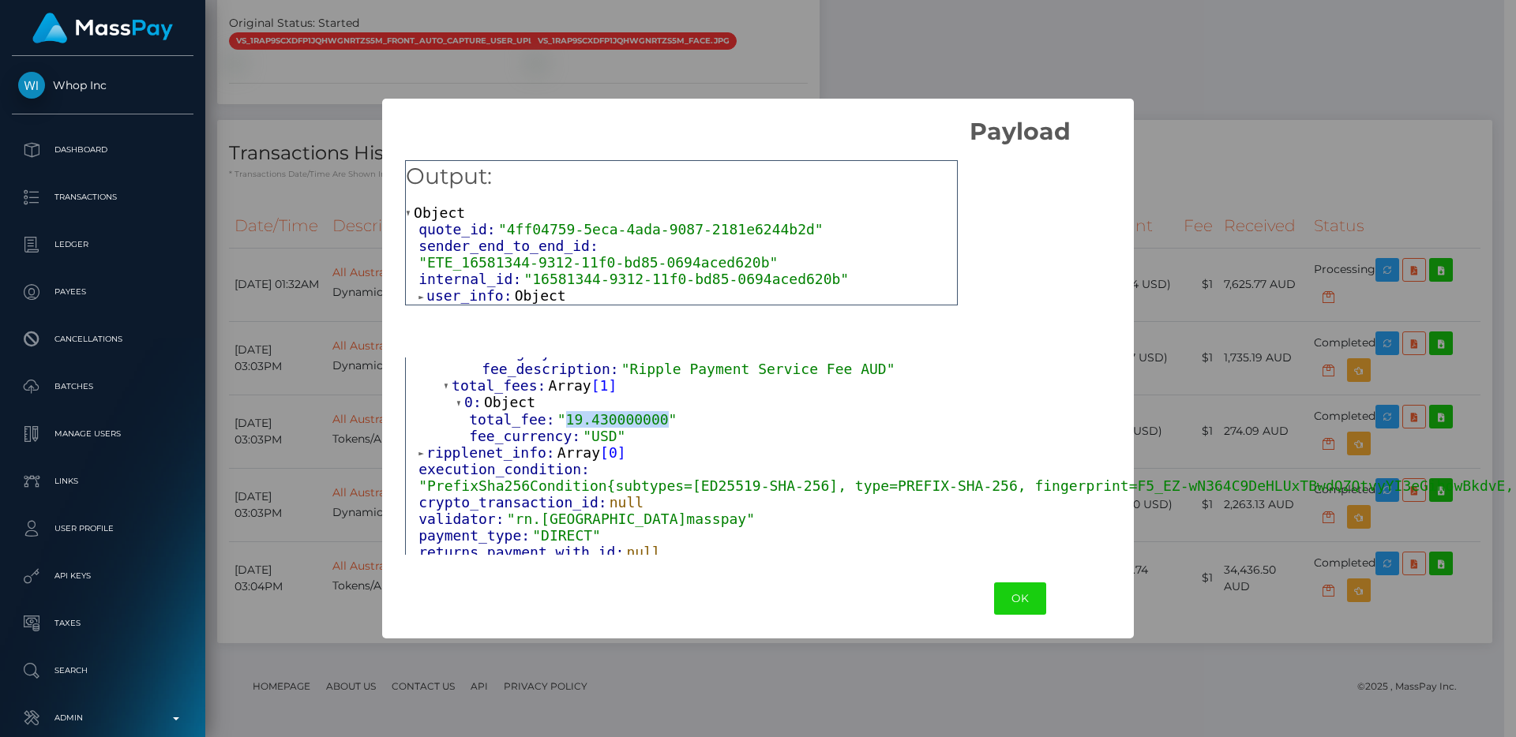
drag, startPoint x: 564, startPoint y: 421, endPoint x: 673, endPoint y: 418, distance: 109.0
click at [673, 418] on span ""19.430000000"" at bounding box center [617, 419] width 120 height 17
click at [497, 454] on span "ripplenet_info:" at bounding box center [491, 452] width 131 height 17
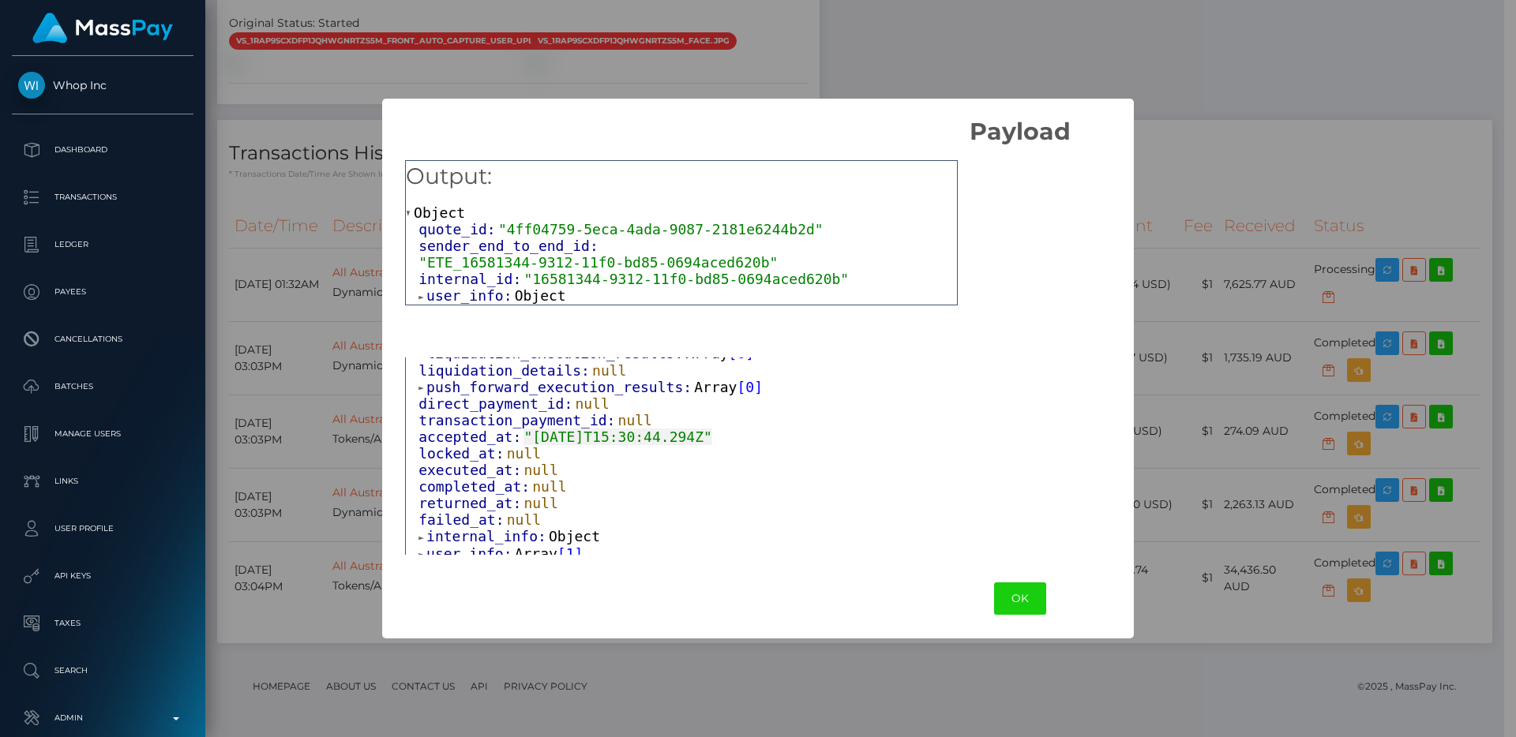
scroll to position [1034, 0]
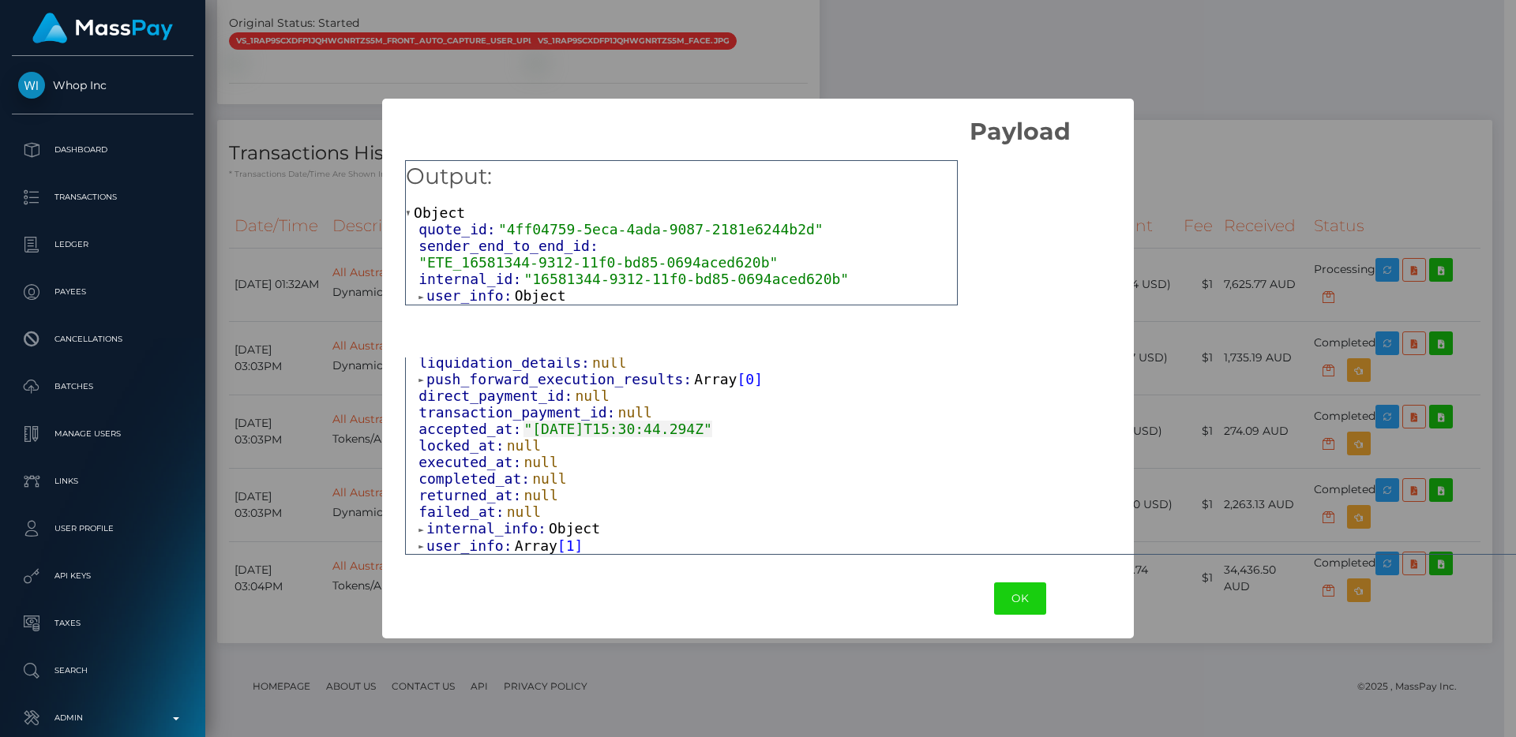
click at [475, 542] on span "user_info:" at bounding box center [470, 546] width 88 height 17
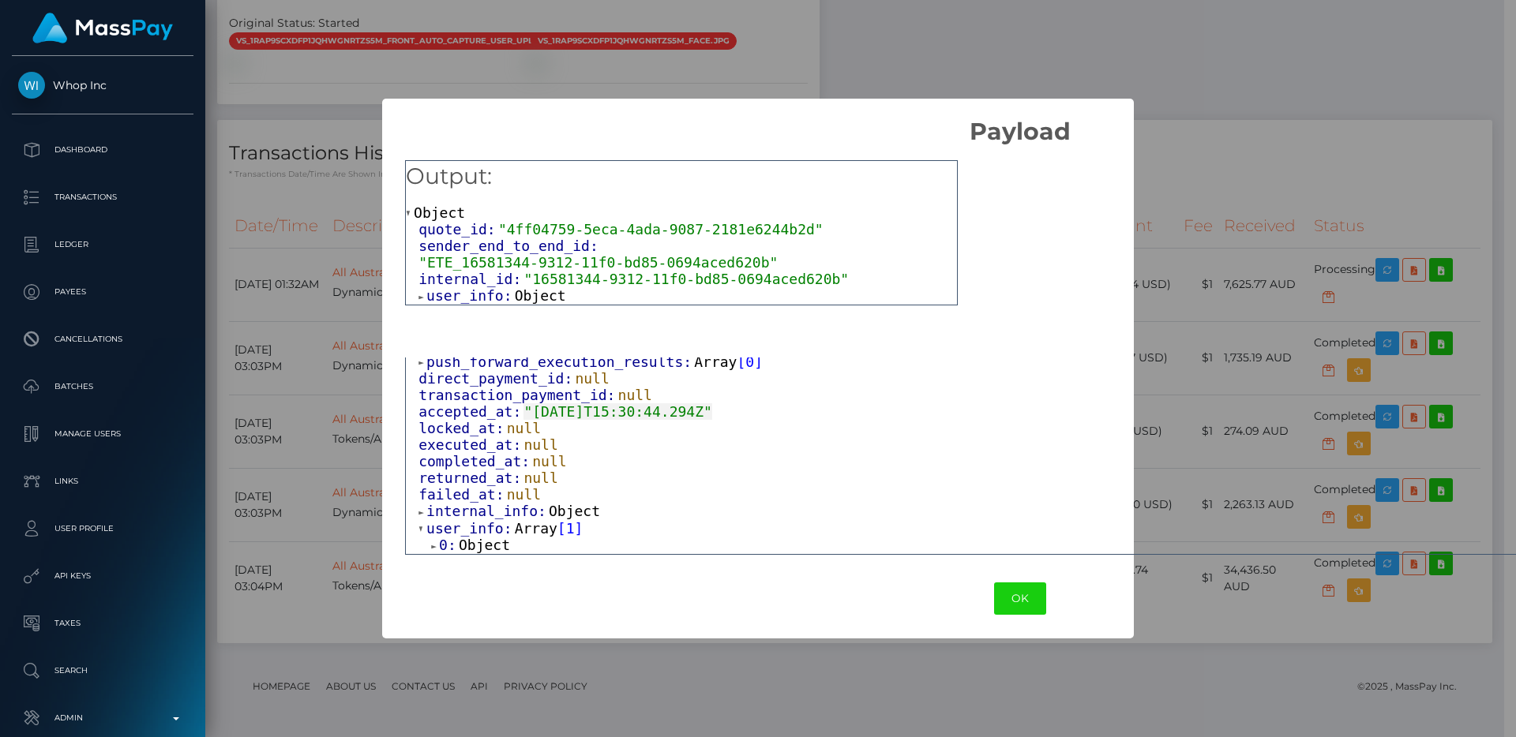
click at [475, 542] on span "Object" at bounding box center [484, 545] width 51 height 17
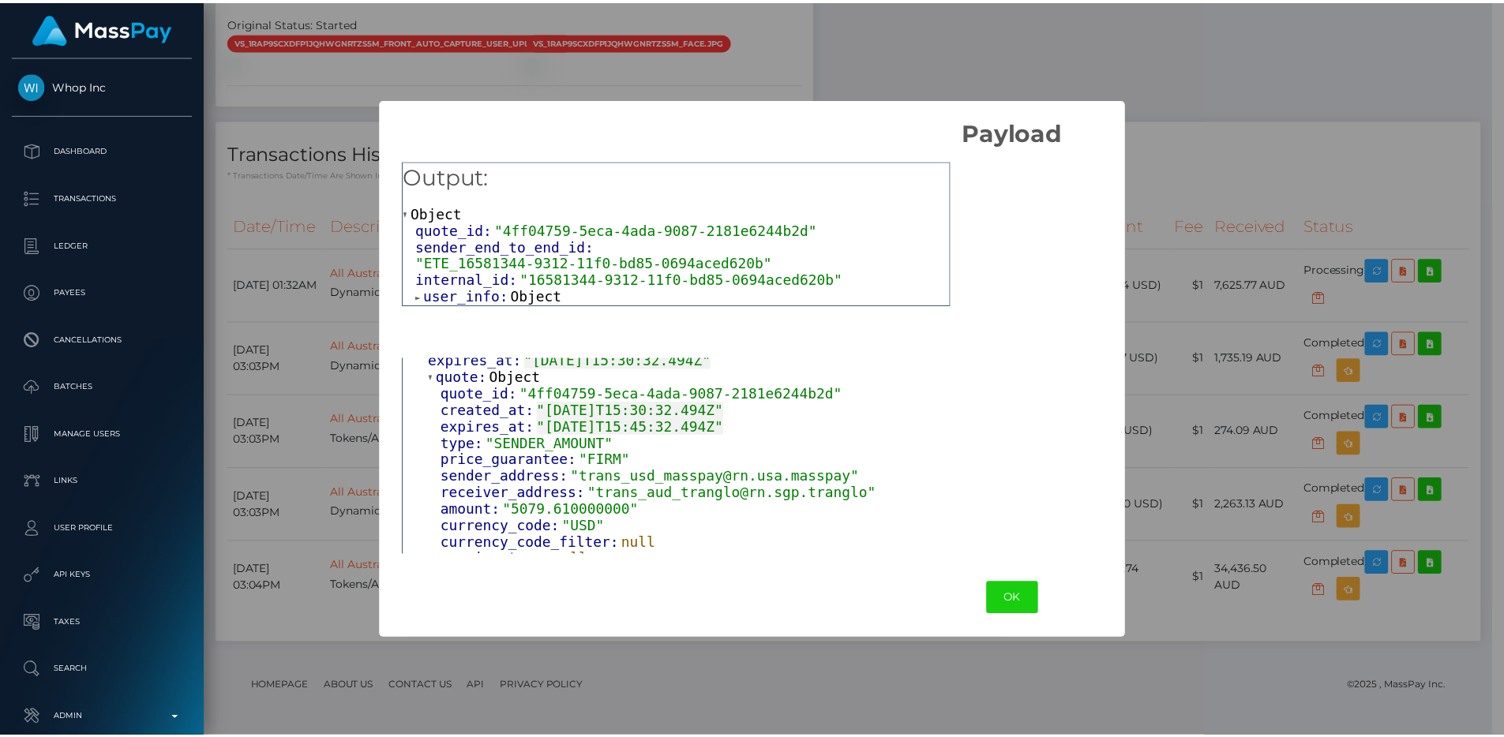
scroll to position [0, 0]
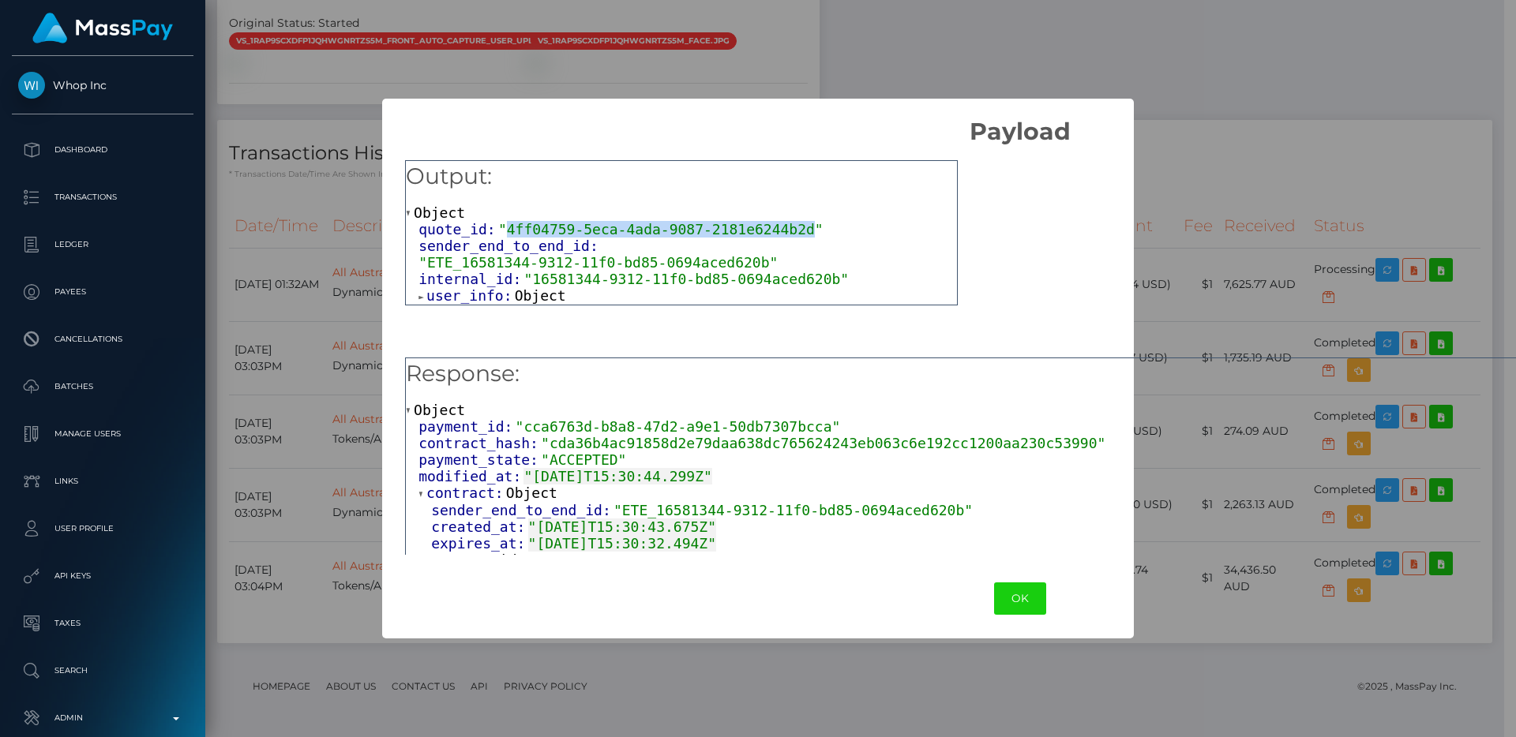
drag, startPoint x: 510, startPoint y: 233, endPoint x: 811, endPoint y: 228, distance: 301.6
click at [811, 228] on span ""4ff04759-5eca-4ada-9087-2181e6244b2d"" at bounding box center [660, 229] width 325 height 17
copy span "4ff04759-5eca-4ada-9087-2181e6244b2d"
click at [1231, 204] on div "Output: Object quote_id: "4ff04759-5eca-4ada-9087-2181e6244b2d" sender_end_to_e…" at bounding box center [1019, 352] width 1274 height 413
click at [1233, 156] on div "Output: Object quote_id: "4ff04759-5eca-4ada-9087-2181e6244b2d" sender_end_to_e…" at bounding box center [1019, 352] width 1274 height 413
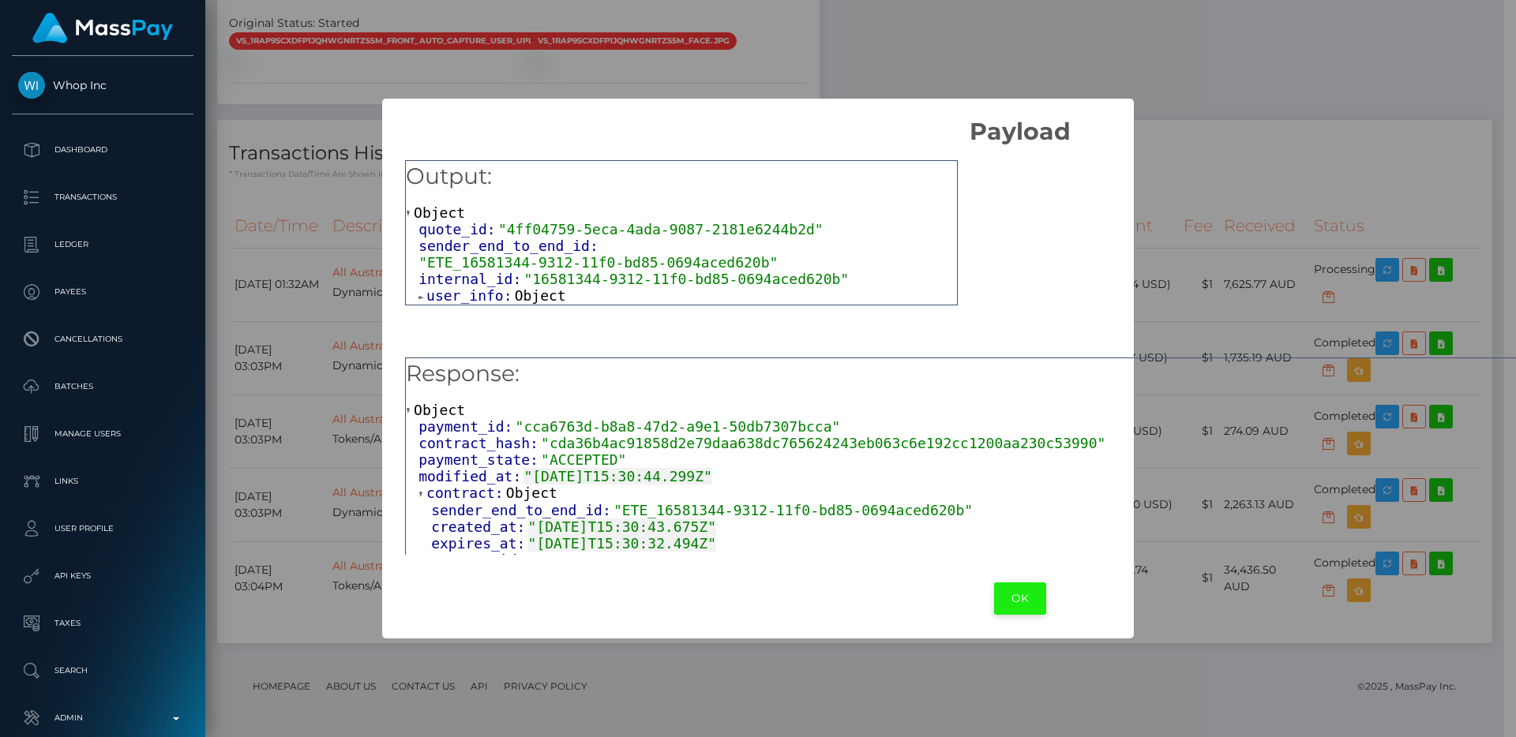
click at [1046, 589] on button "OK" at bounding box center [1020, 599] width 52 height 32
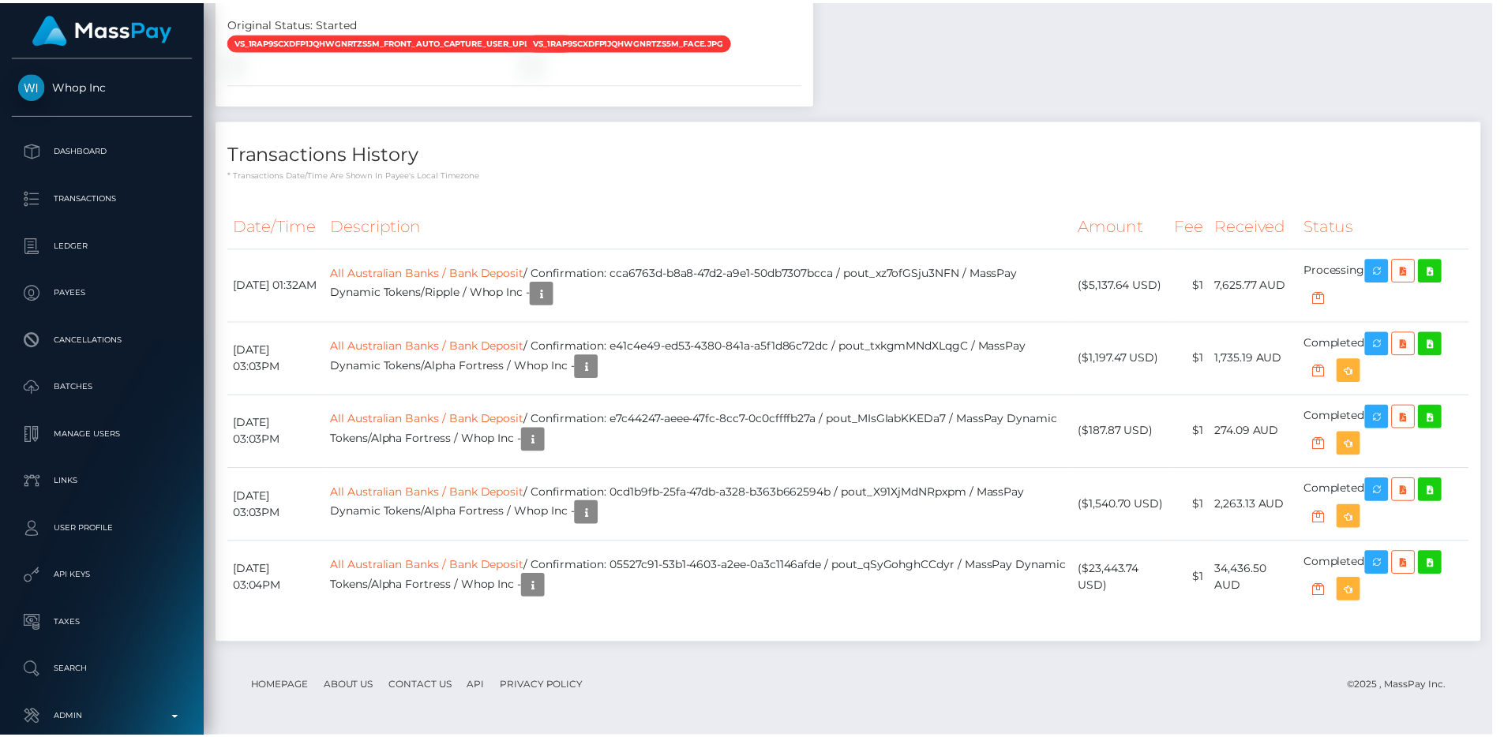
scroll to position [789188, 788976]
